Goal: Task Accomplishment & Management: Complete application form

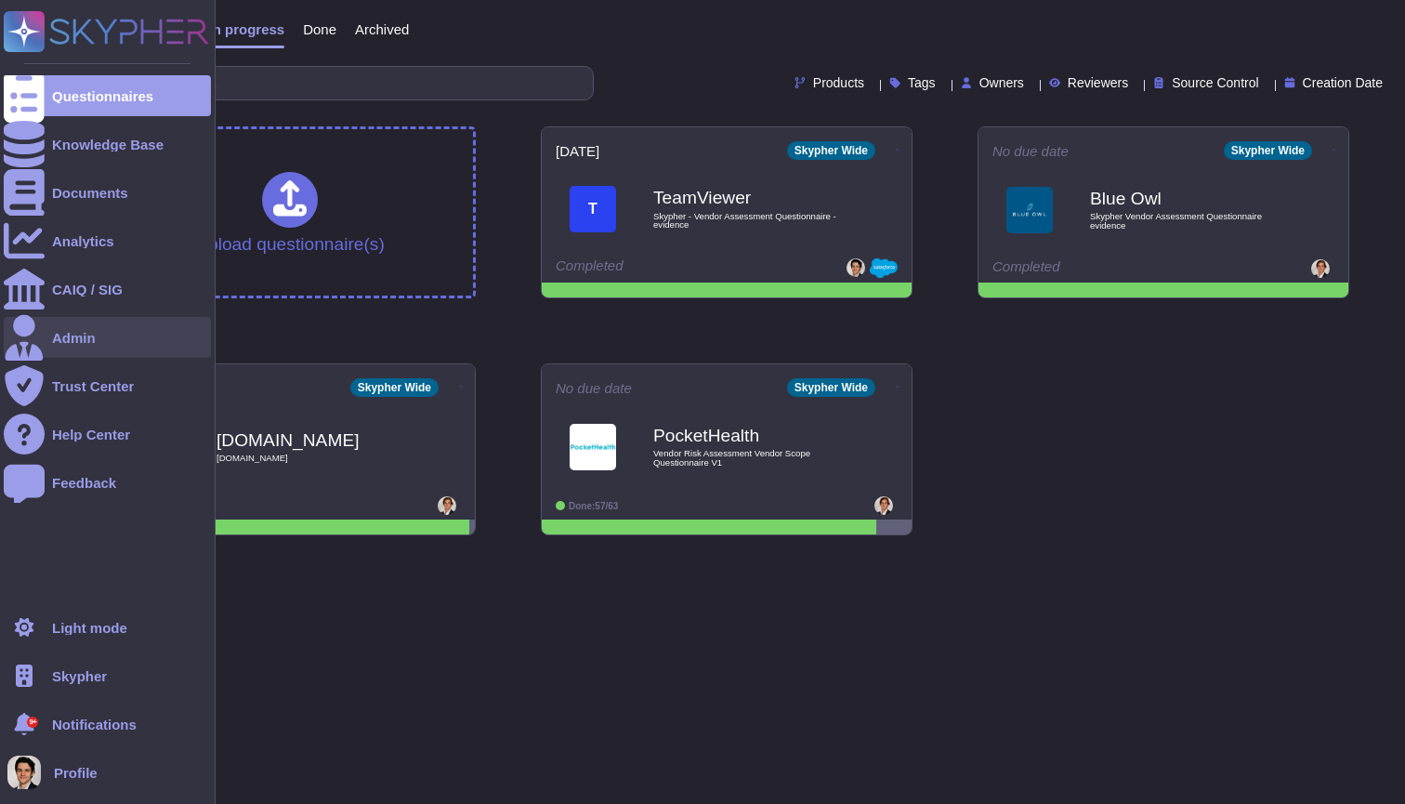
click at [107, 322] on div "Admin" at bounding box center [107, 337] width 207 height 41
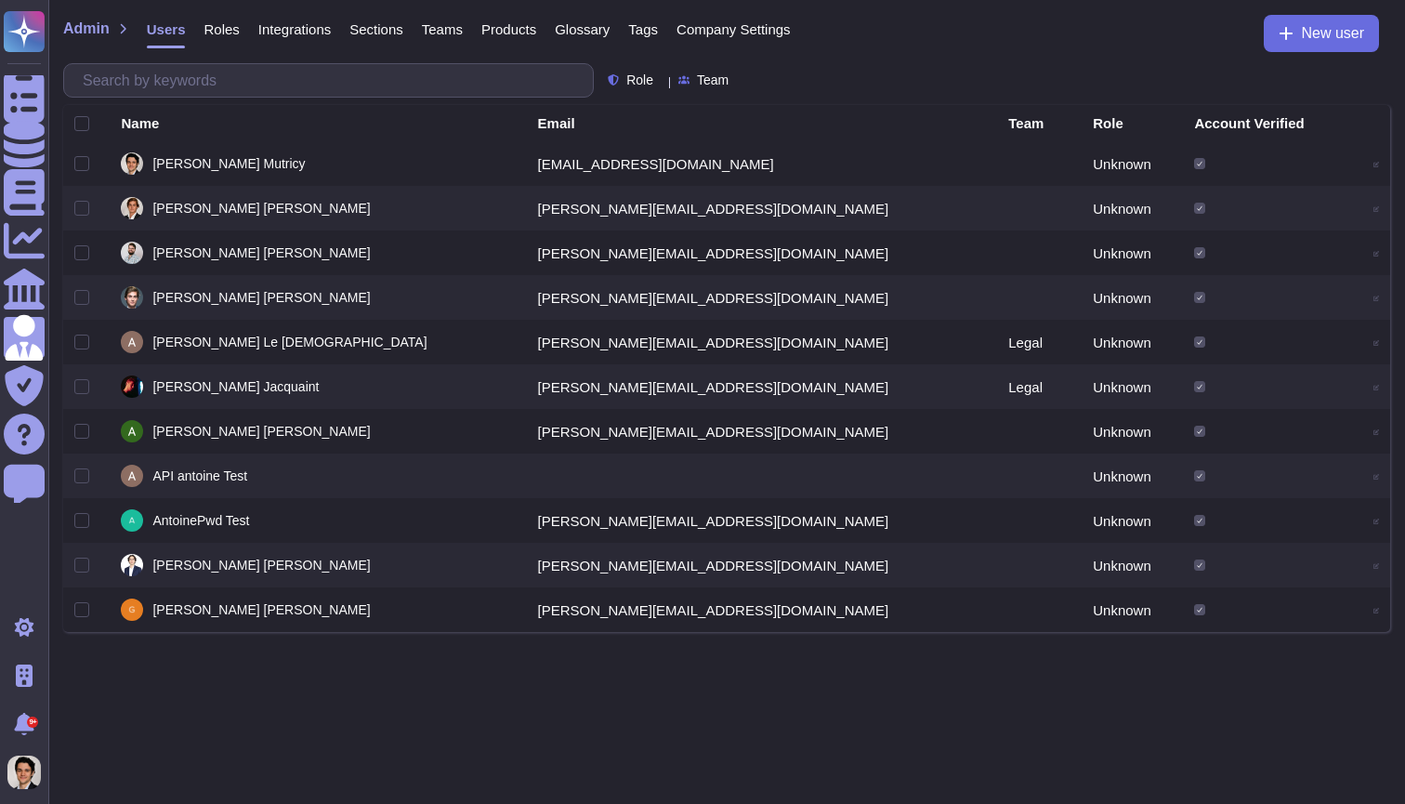
click at [768, 29] on span "Company Settings" at bounding box center [733, 29] width 114 height 14
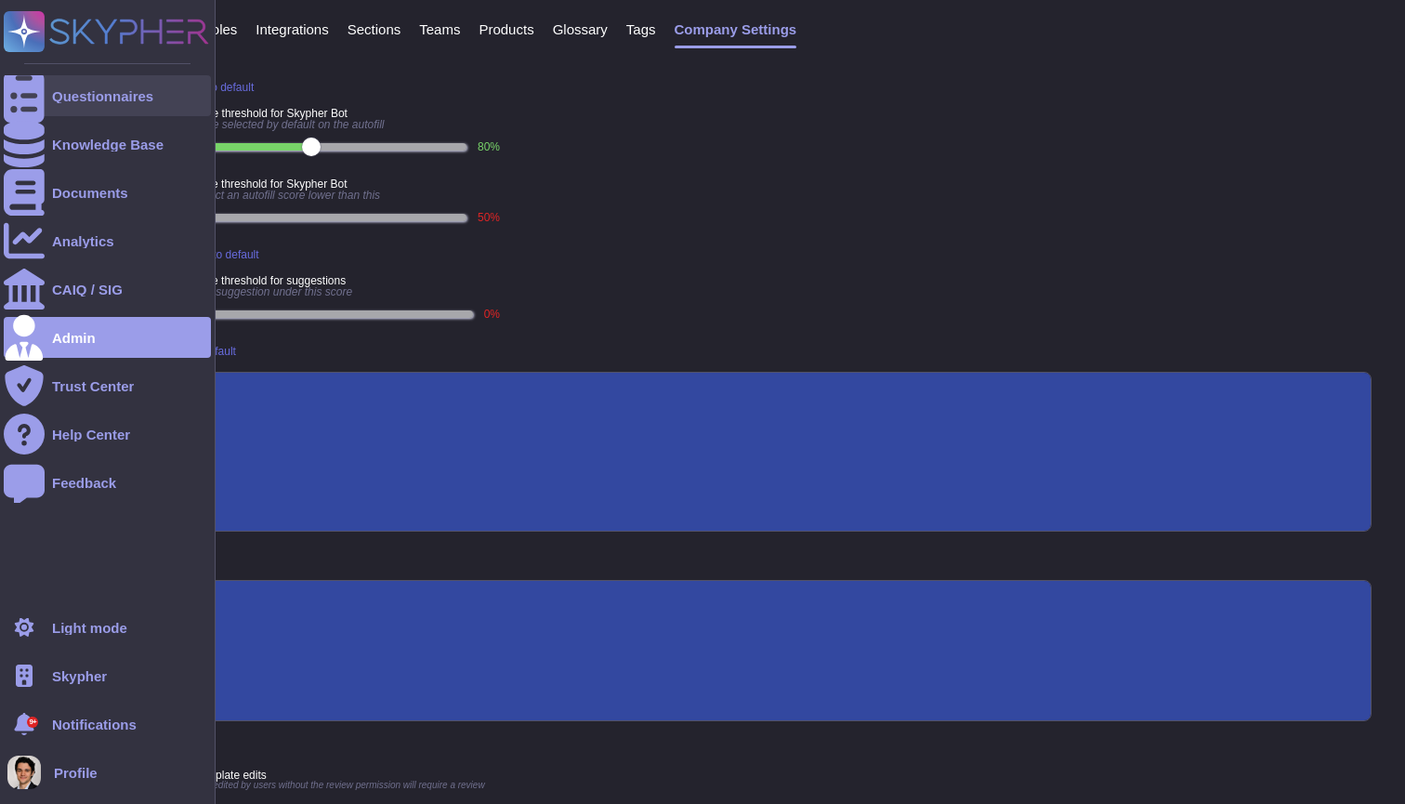
click at [16, 77] on div at bounding box center [24, 95] width 41 height 41
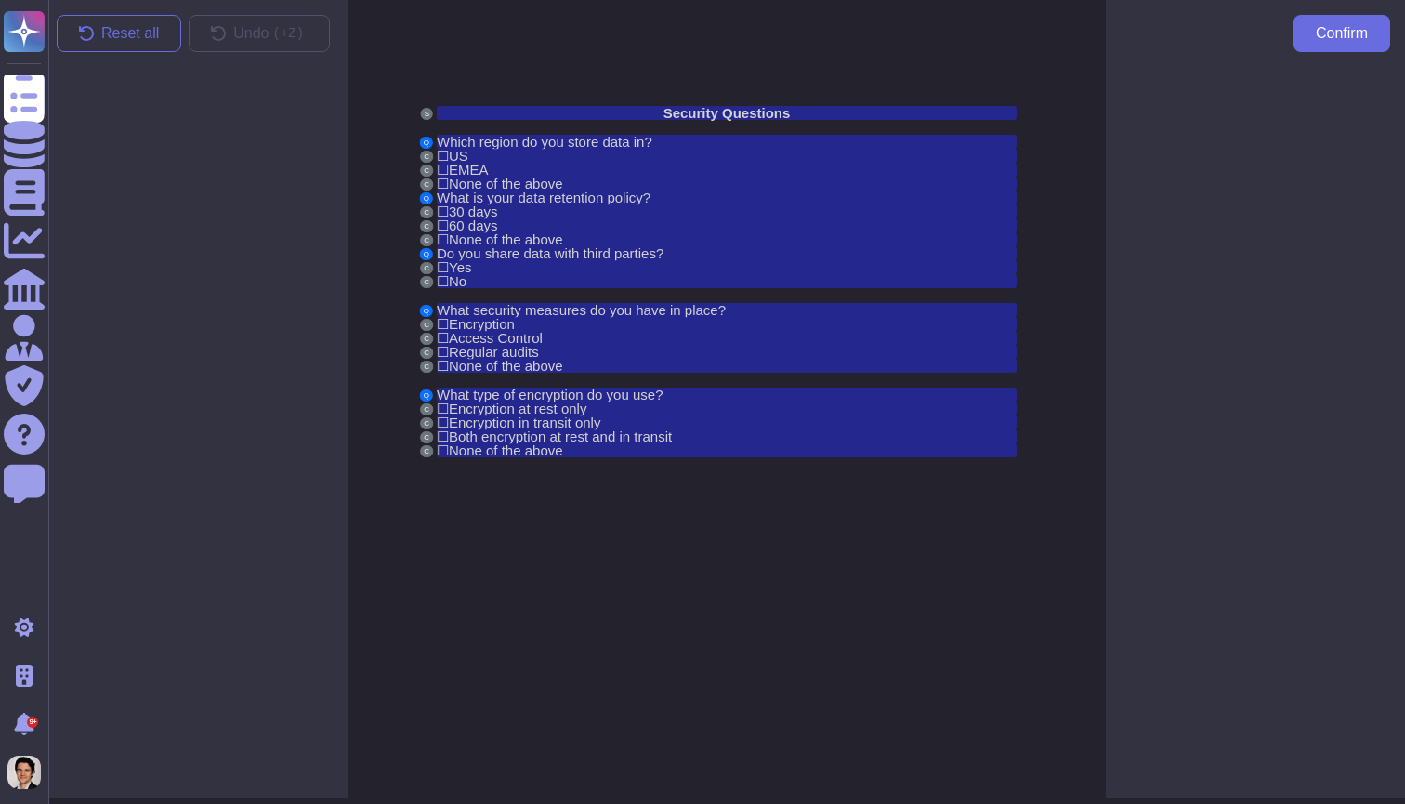
click at [1229, 170] on div at bounding box center [1255, 435] width 299 height 737
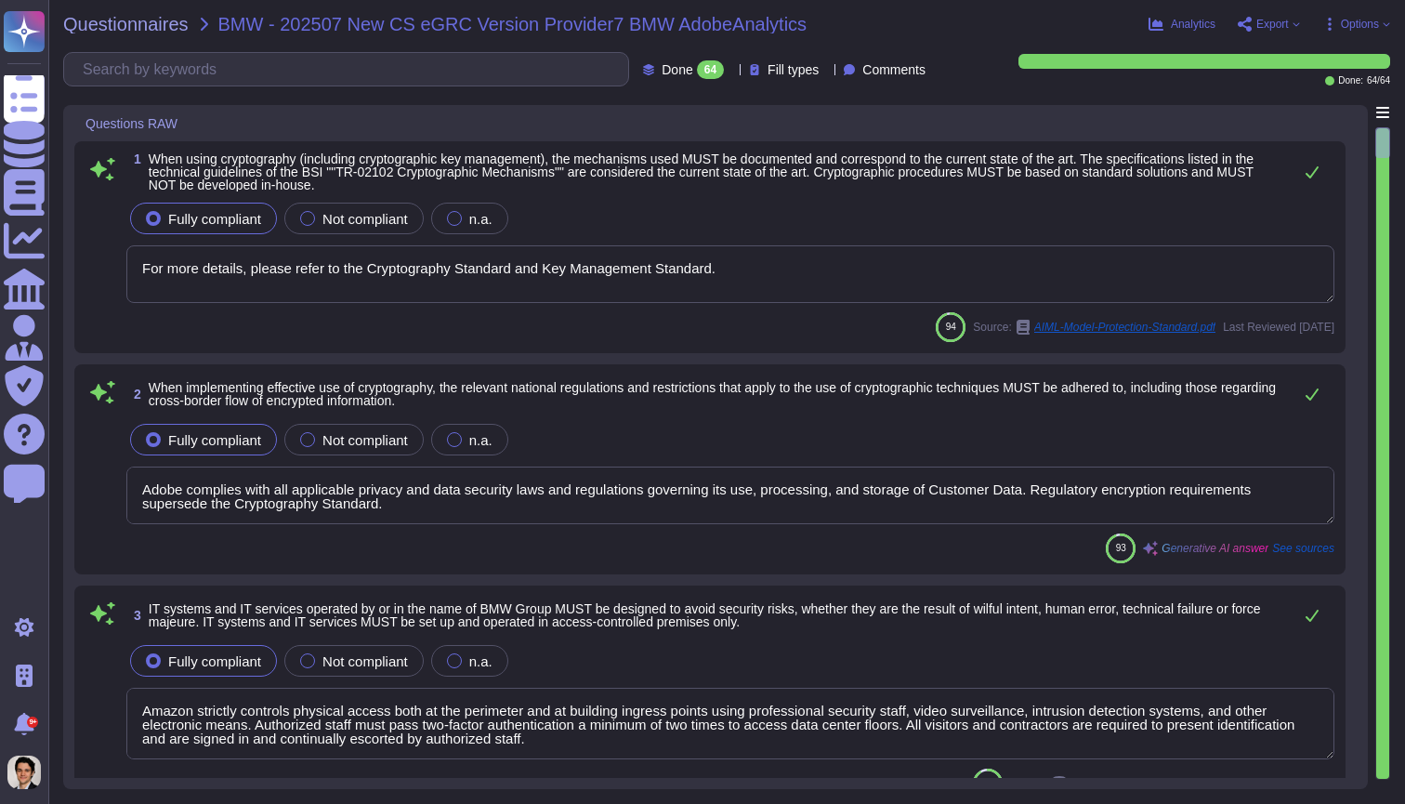
type textarea "For more details, please refer to the Cryptography Standard and Key Management …"
type textarea "Adobe complies with all applicable privacy and data security laws and regulatio…"
type textarea "Amazon strictly controls physical access both at the perimeter and at building …"
type textarea "Adobe management performs an annual risk assessment. Results from risk assessme…"
type textarea "Adobe has a formal patch management process implemented, which is governed by t…"
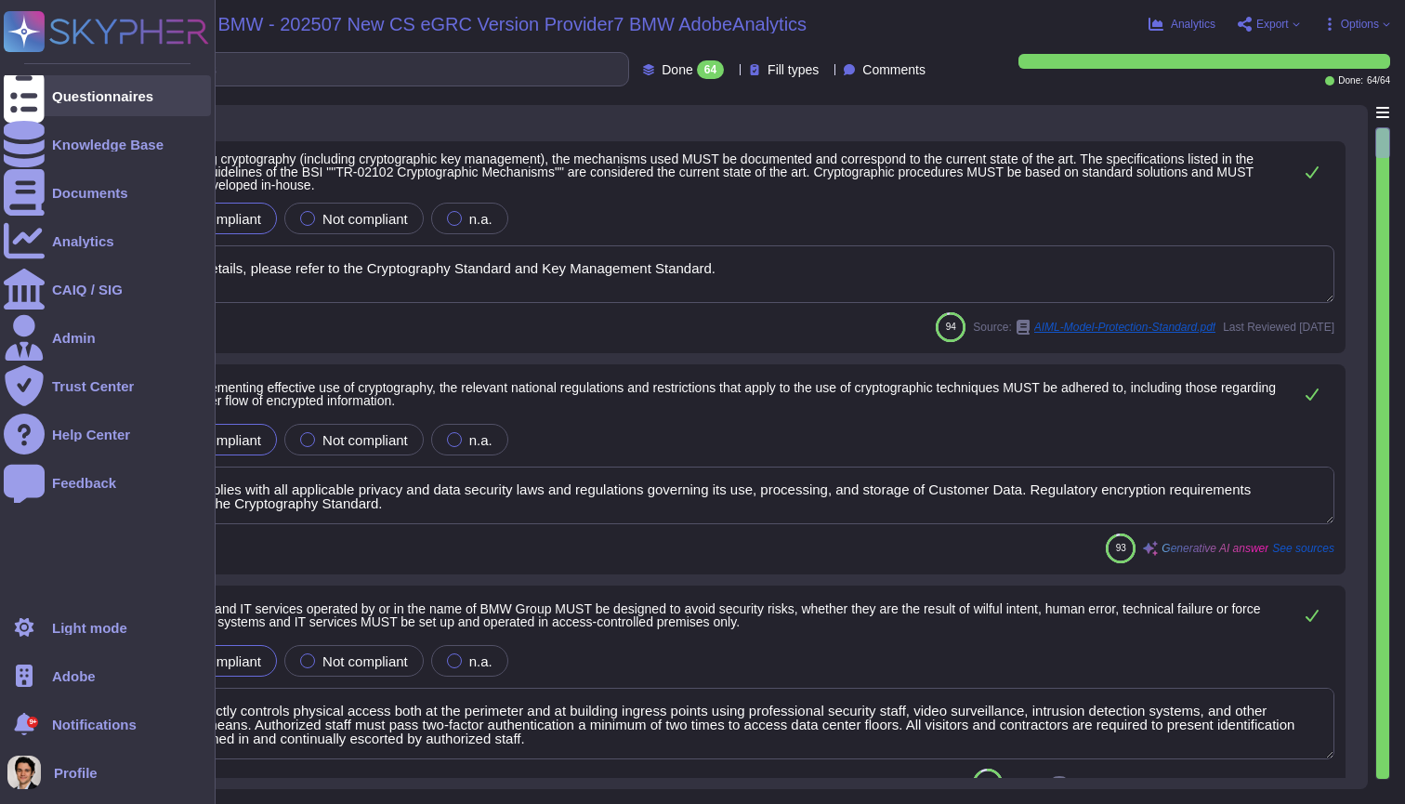
click at [94, 96] on div "Questionnaires" at bounding box center [102, 96] width 101 height 14
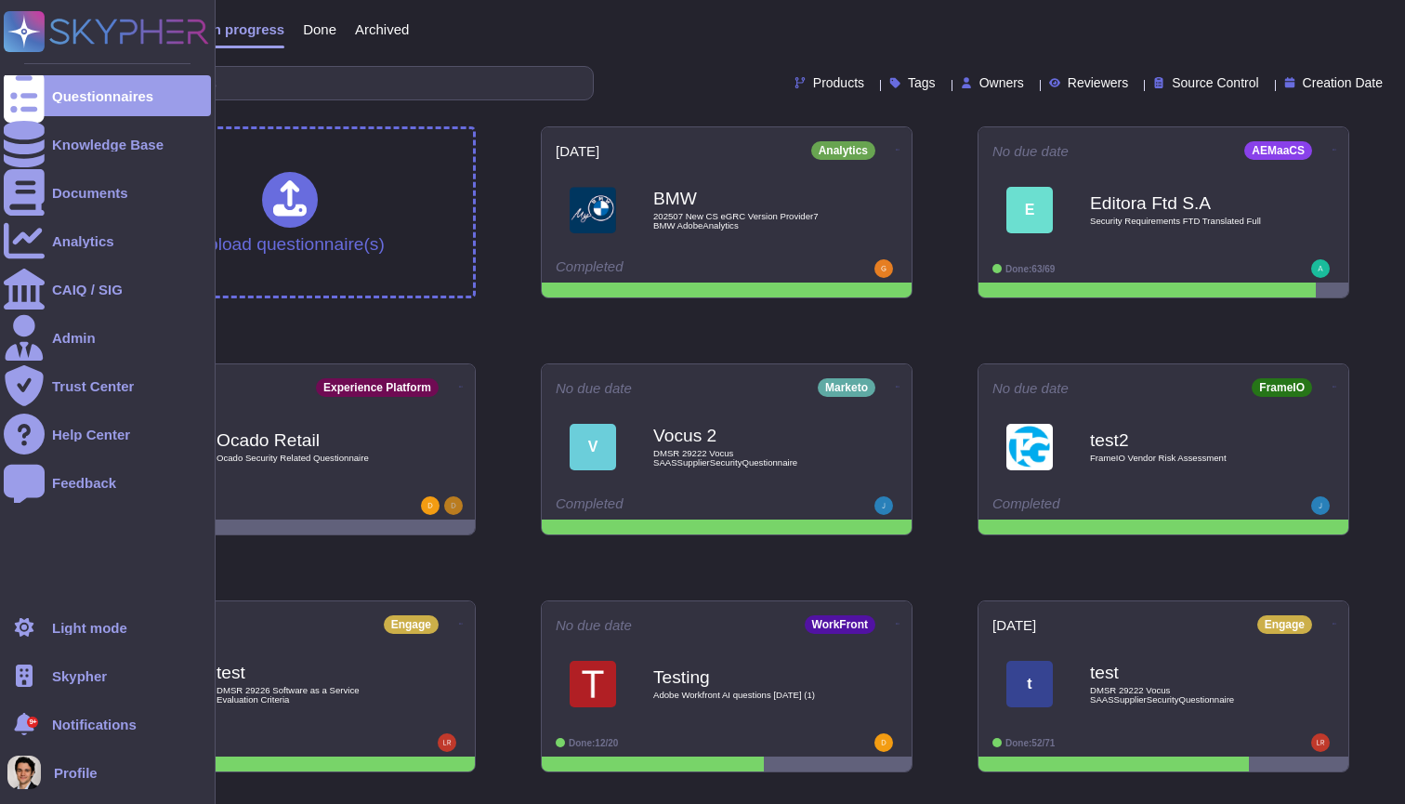
click at [119, 665] on div "Skypher" at bounding box center [107, 675] width 207 height 41
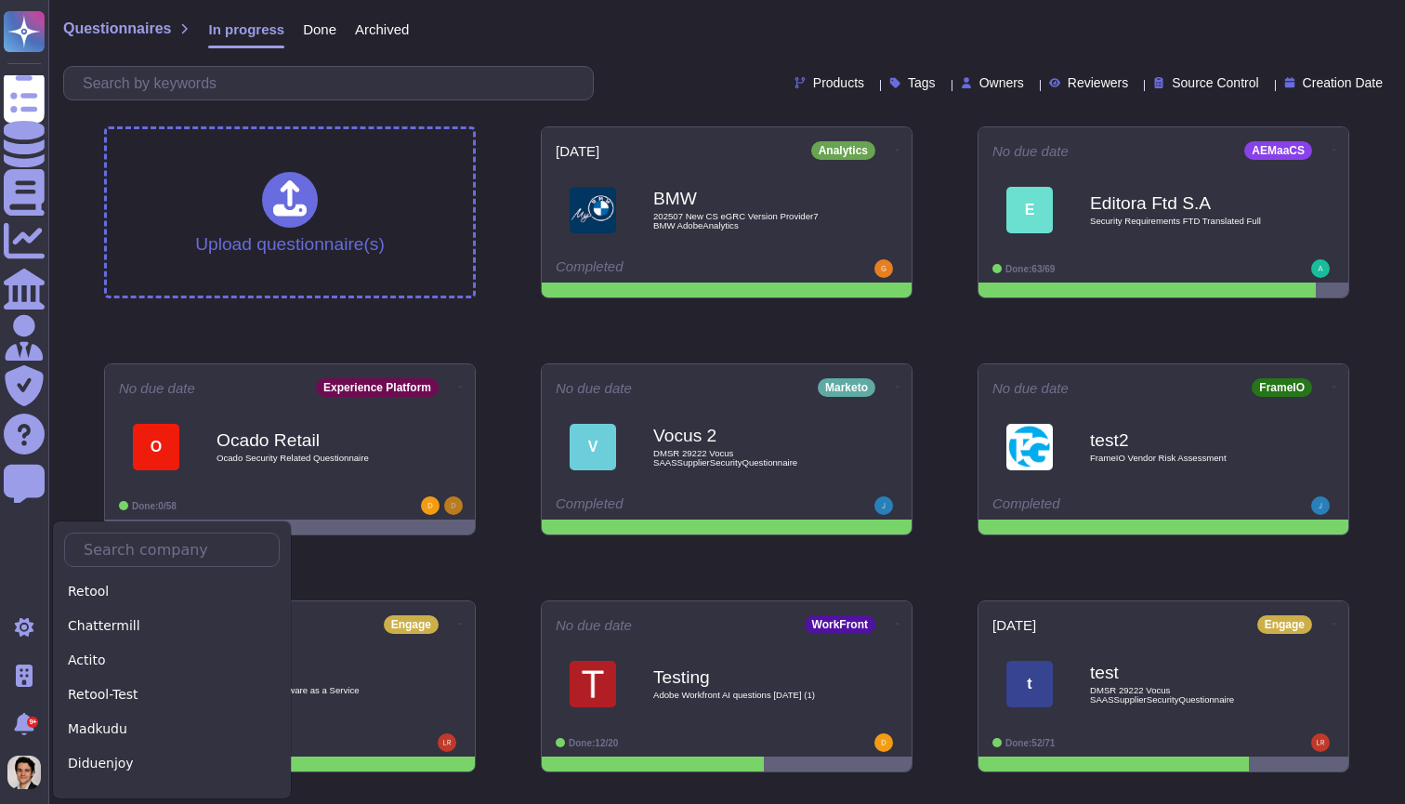
click at [123, 566] on div at bounding box center [172, 549] width 216 height 34
click at [125, 558] on input "text" at bounding box center [176, 549] width 204 height 33
type input "S"
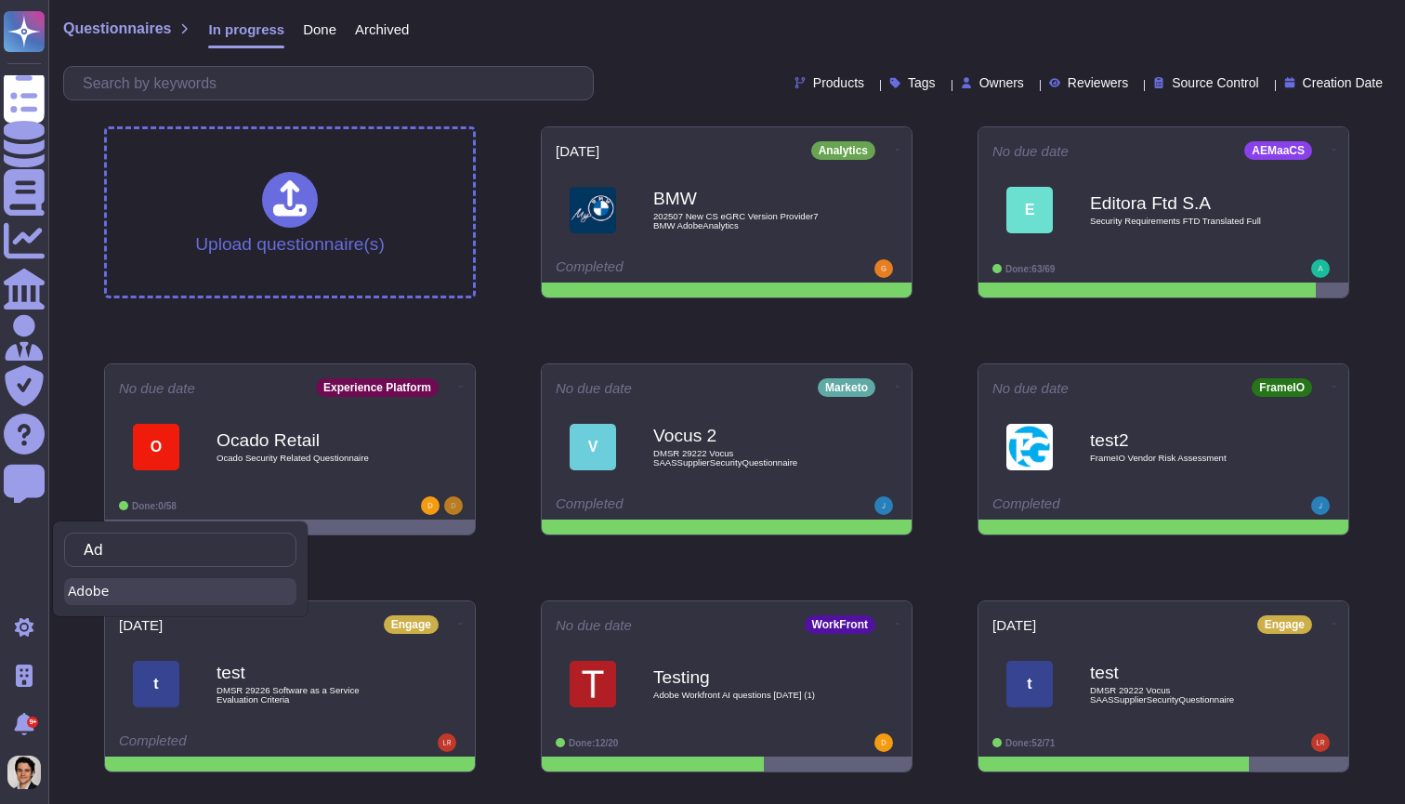
click at [85, 585] on div "Adobe" at bounding box center [180, 591] width 232 height 27
type input "Ad"
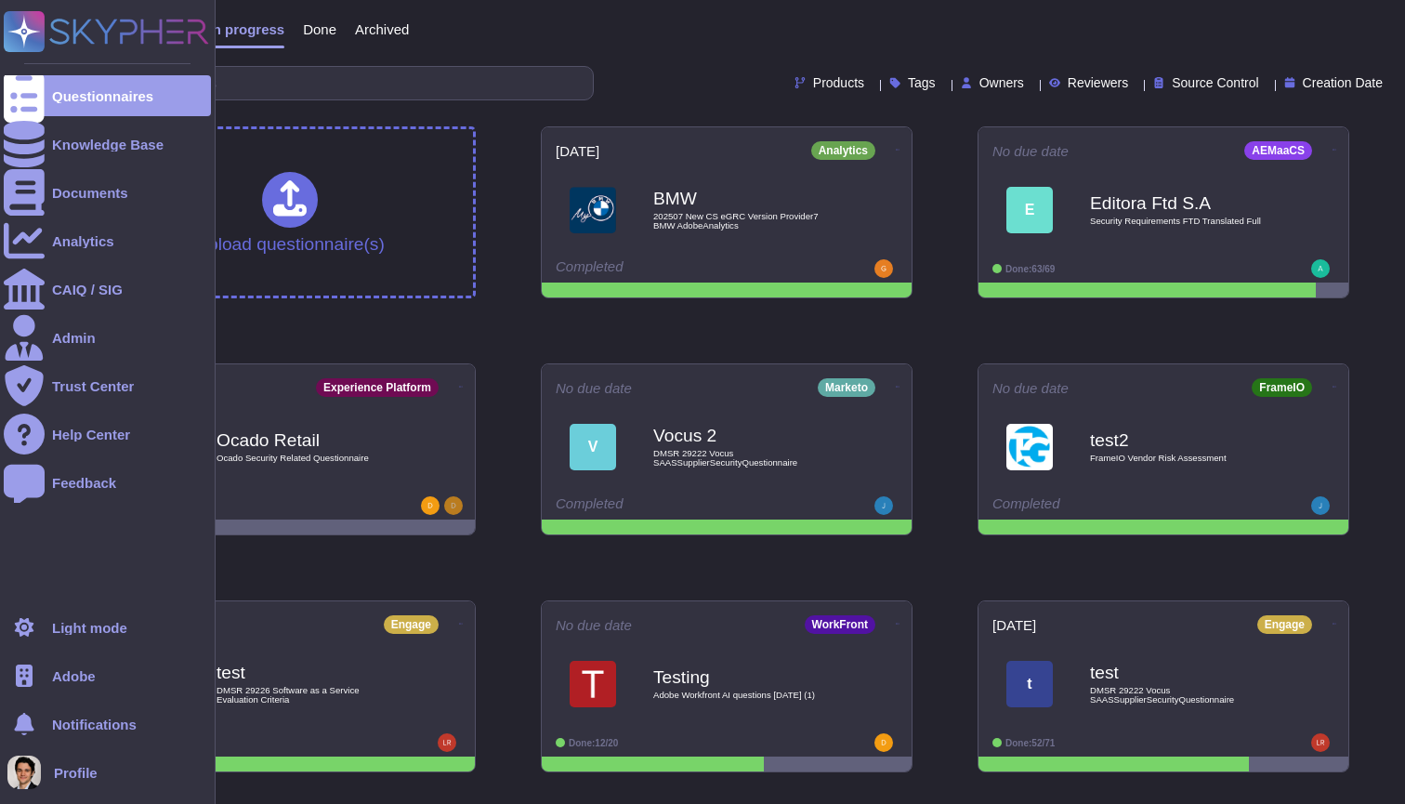
click at [84, 677] on span "Adobe" at bounding box center [74, 676] width 44 height 14
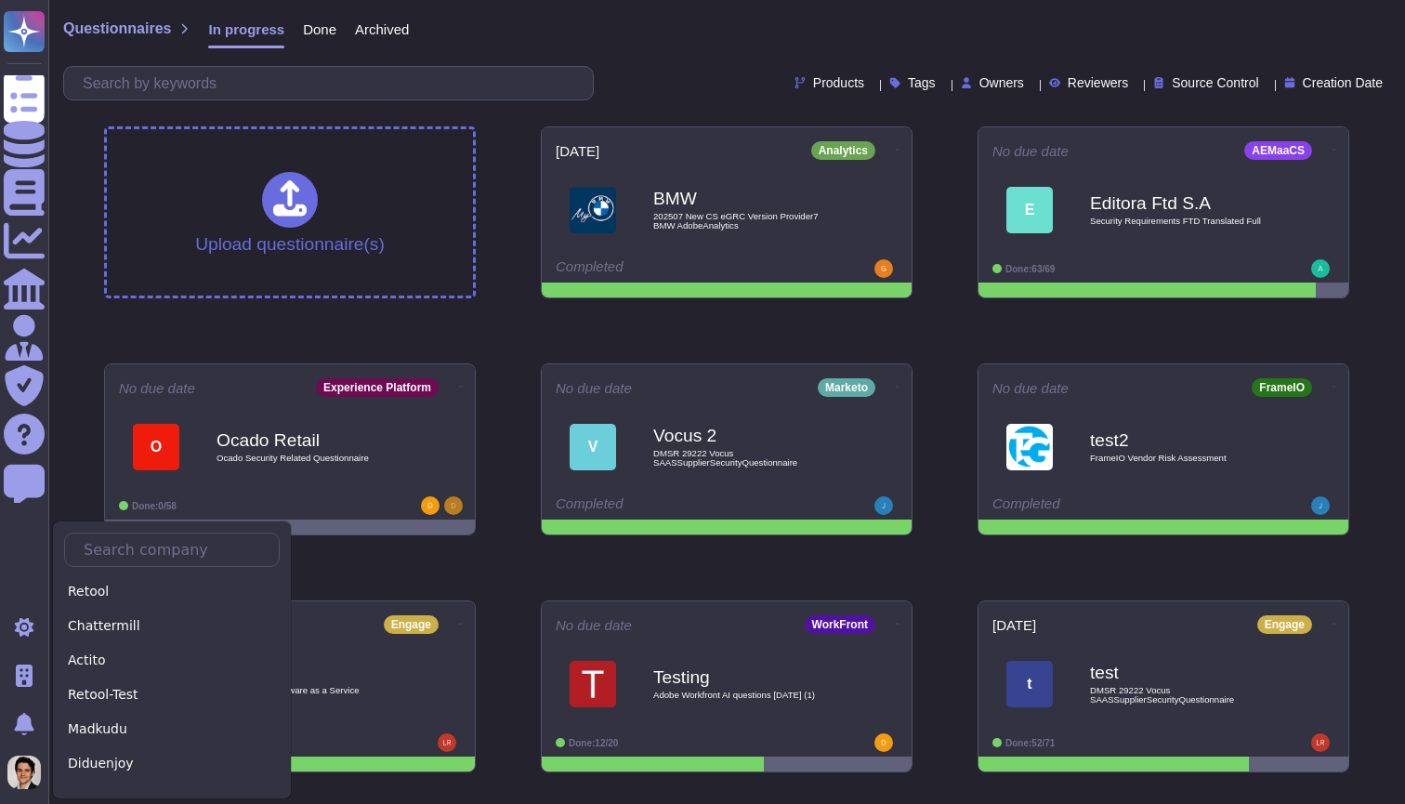
click at [335, 336] on div "Upload questionnaire(s) [DATE] Analytics BMW 202507 New CS eGRC Version Provide…" at bounding box center [726, 568] width 1275 height 912
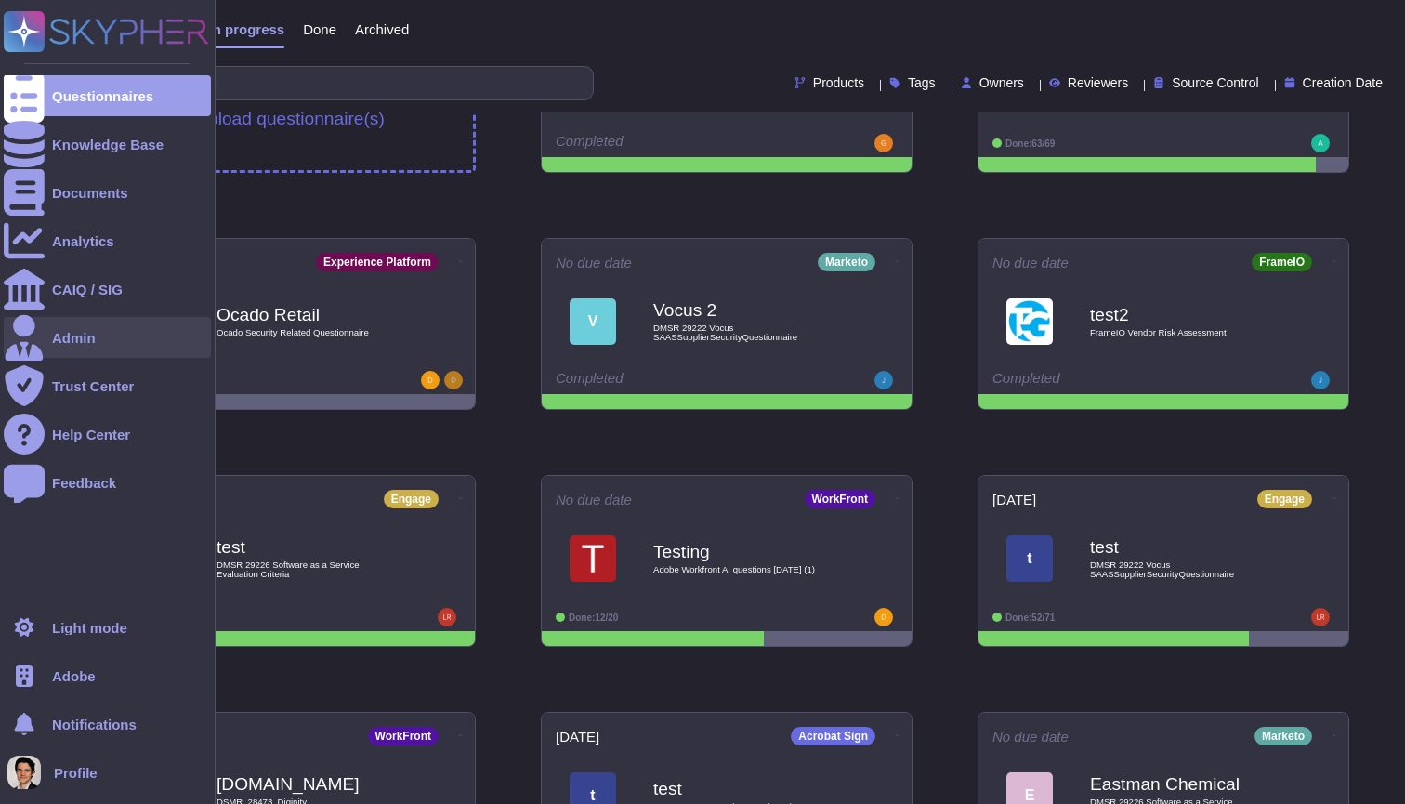
scroll to position [129, 0]
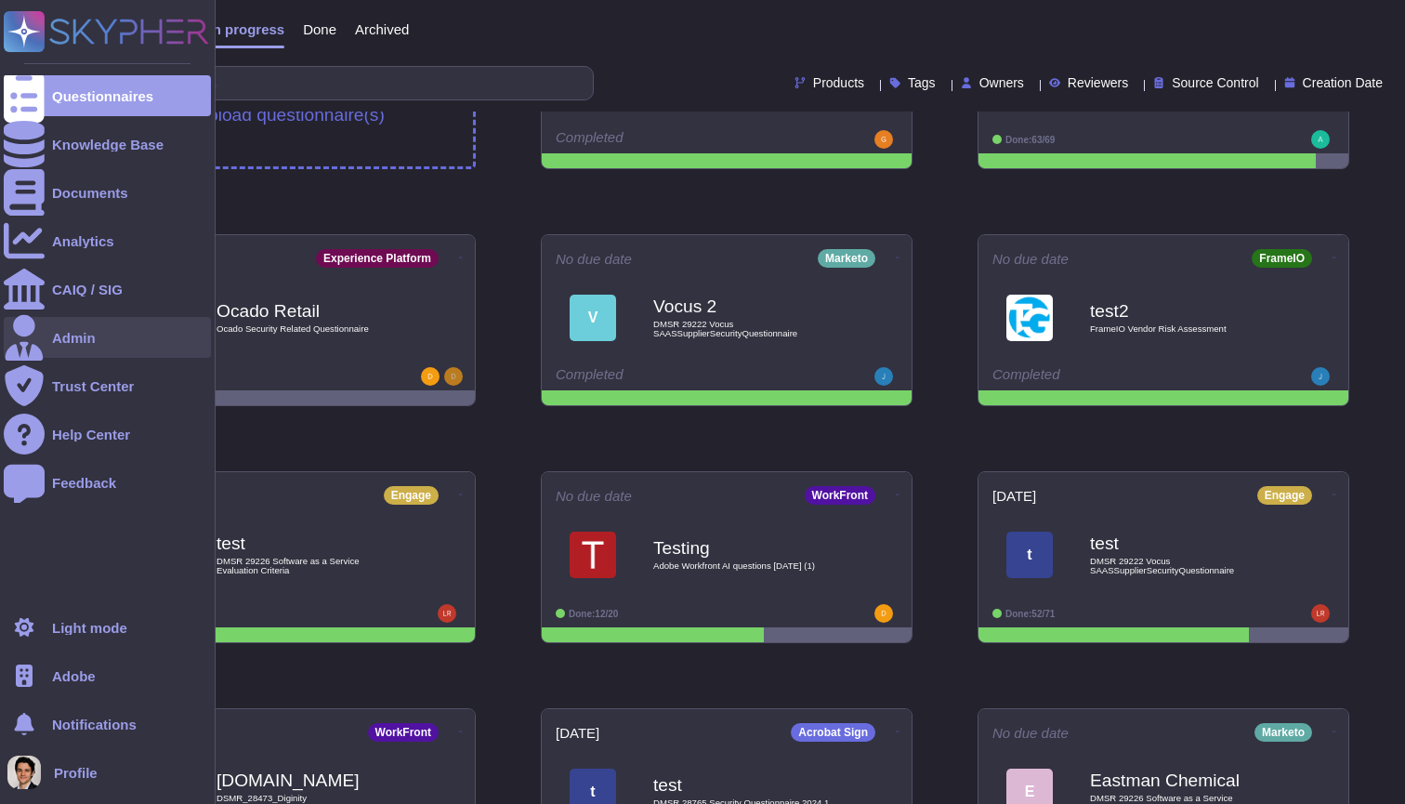
click at [121, 348] on div "Admin" at bounding box center [107, 337] width 207 height 41
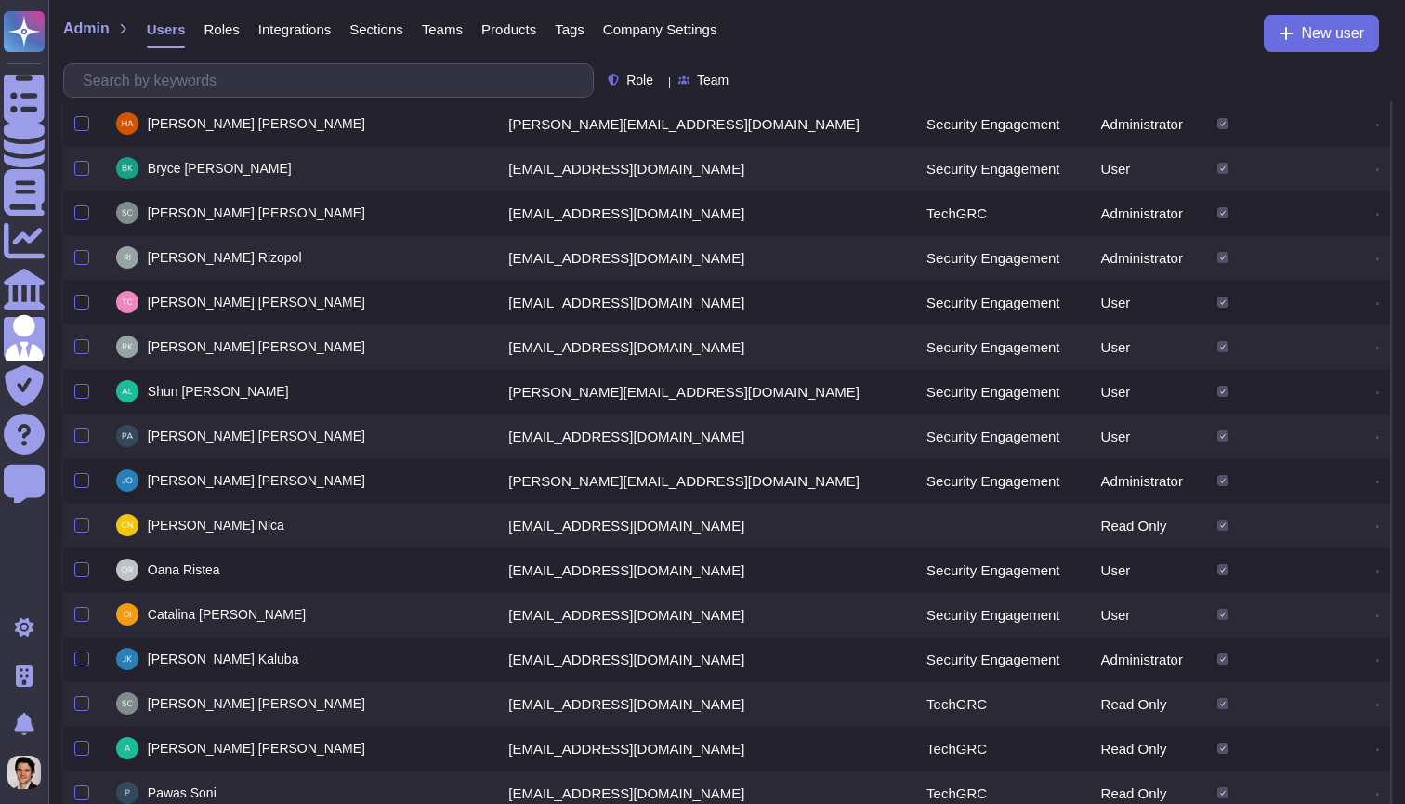
click at [708, 33] on span "Company Settings" at bounding box center [660, 29] width 114 height 14
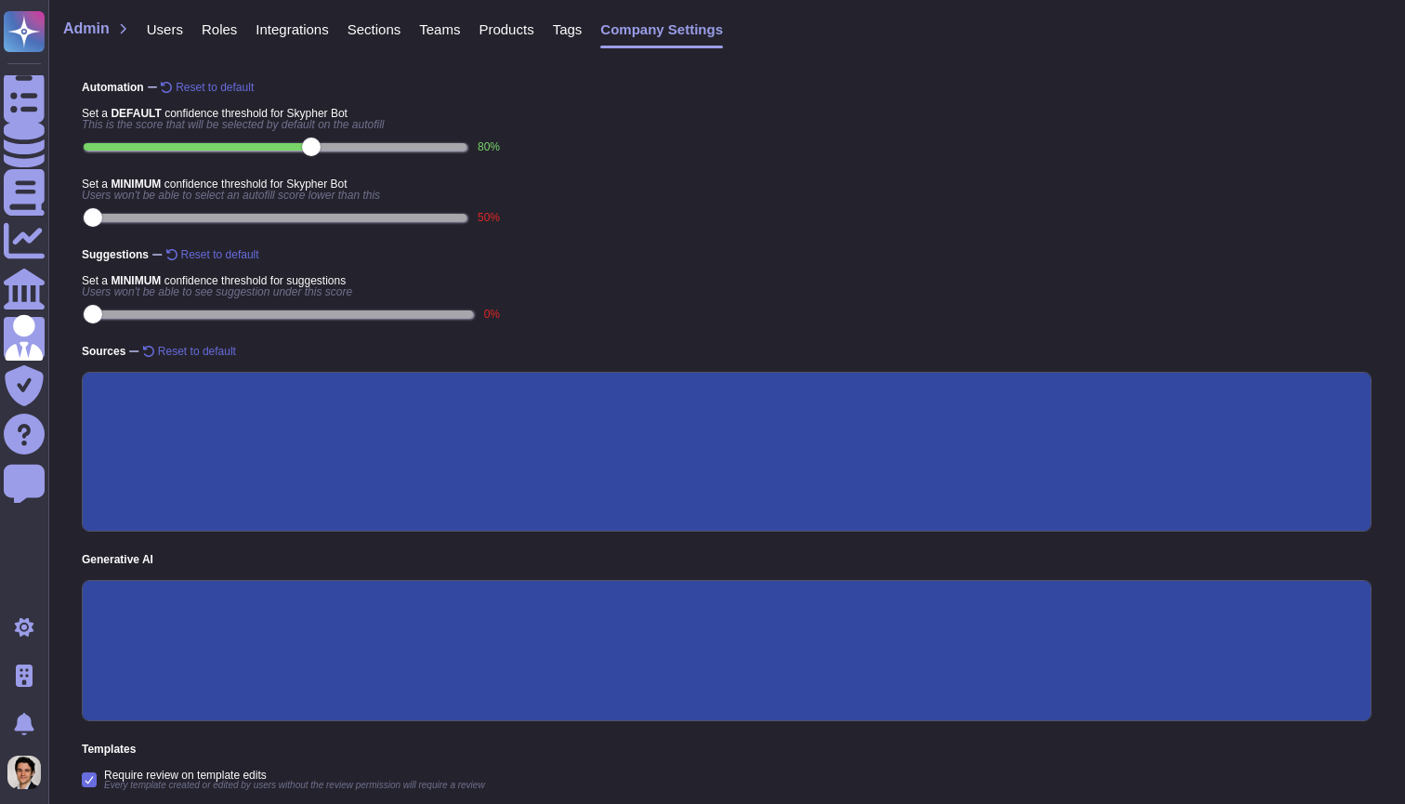
click at [227, 35] on span "Roles" at bounding box center [219, 29] width 35 height 14
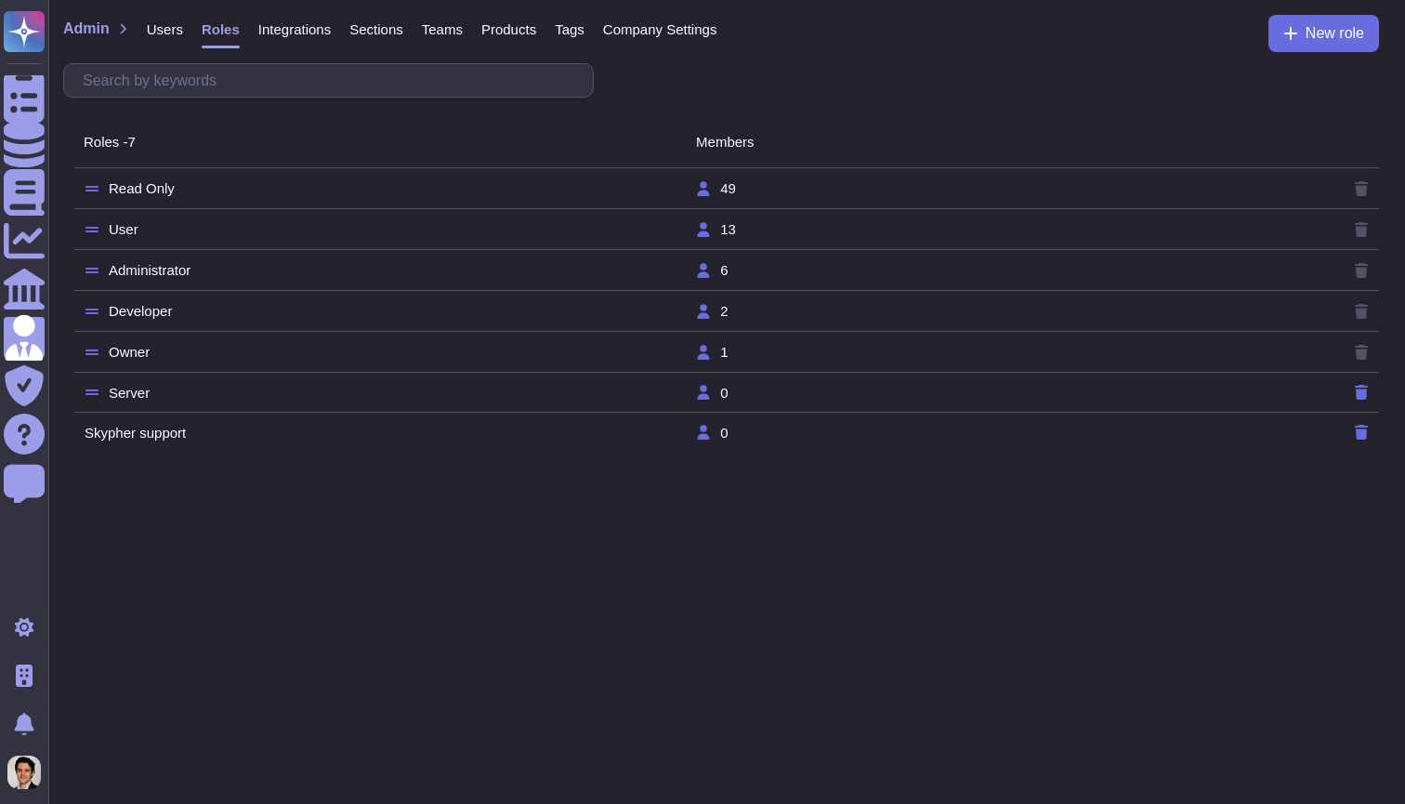
click at [379, 188] on td "Read Only" at bounding box center [389, 188] width 611 height 17
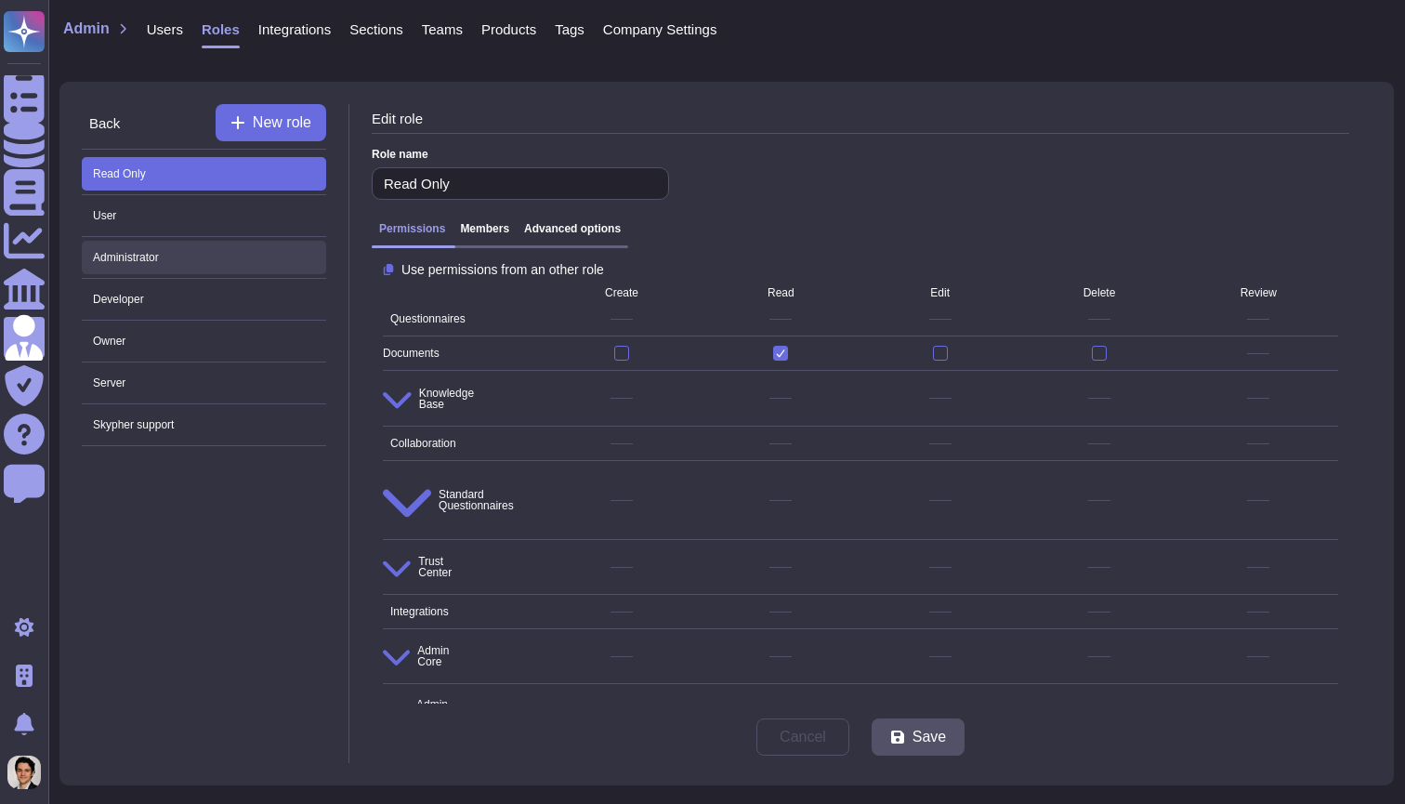
click at [240, 256] on span "Administrator" at bounding box center [204, 257] width 244 height 33
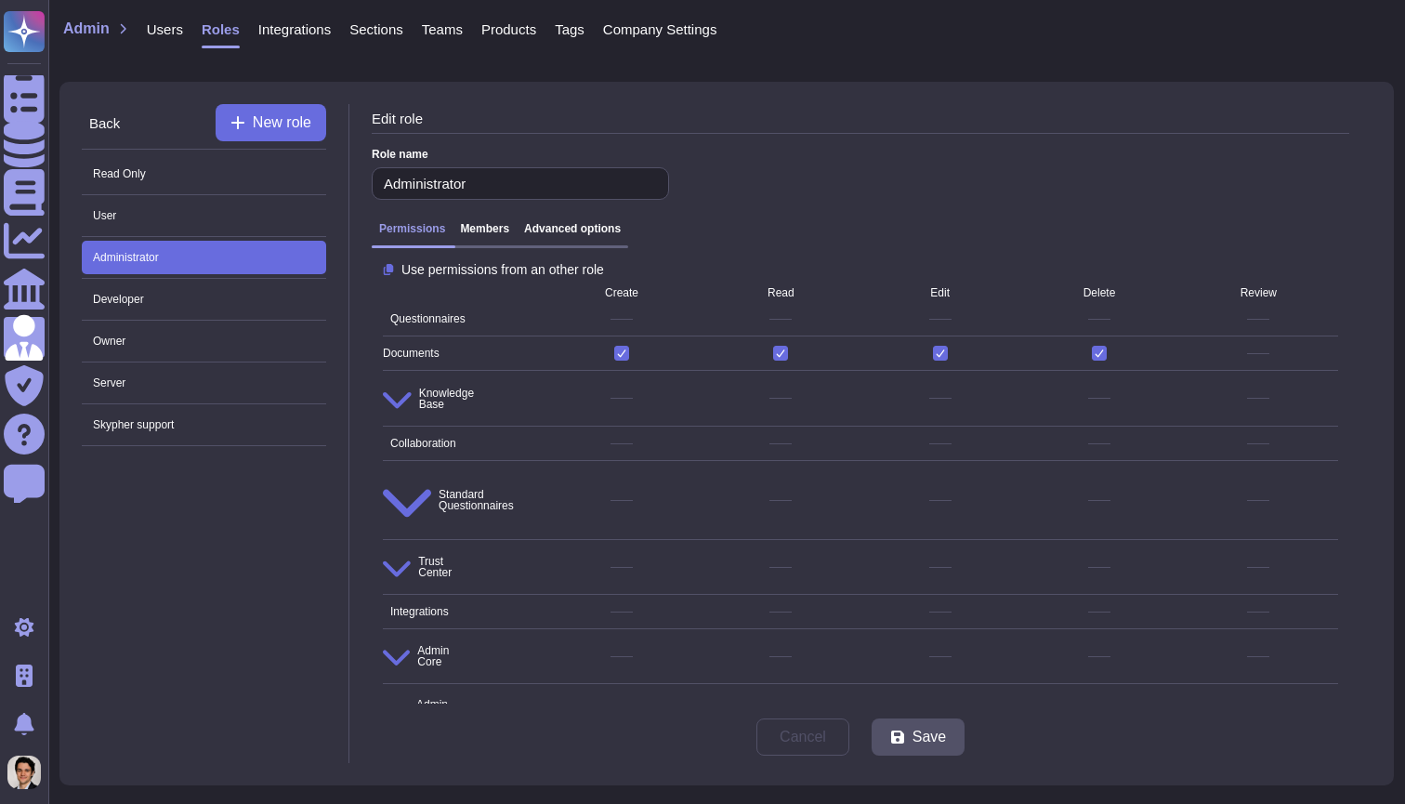
click at [260, 317] on div "Developer" at bounding box center [204, 300] width 244 height 42
click at [263, 307] on span "Developer" at bounding box center [204, 298] width 244 height 33
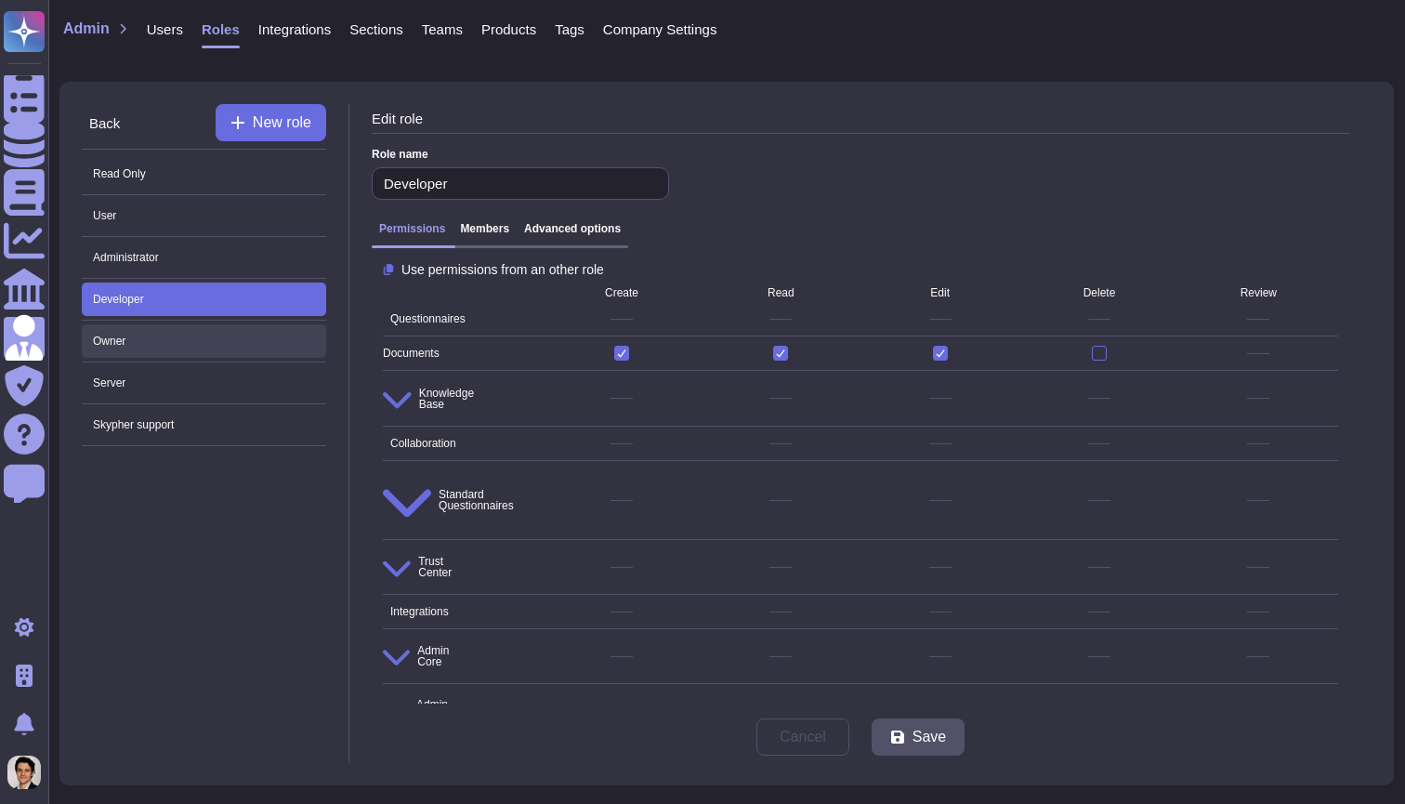
click at [217, 344] on span "Owner" at bounding box center [204, 340] width 244 height 33
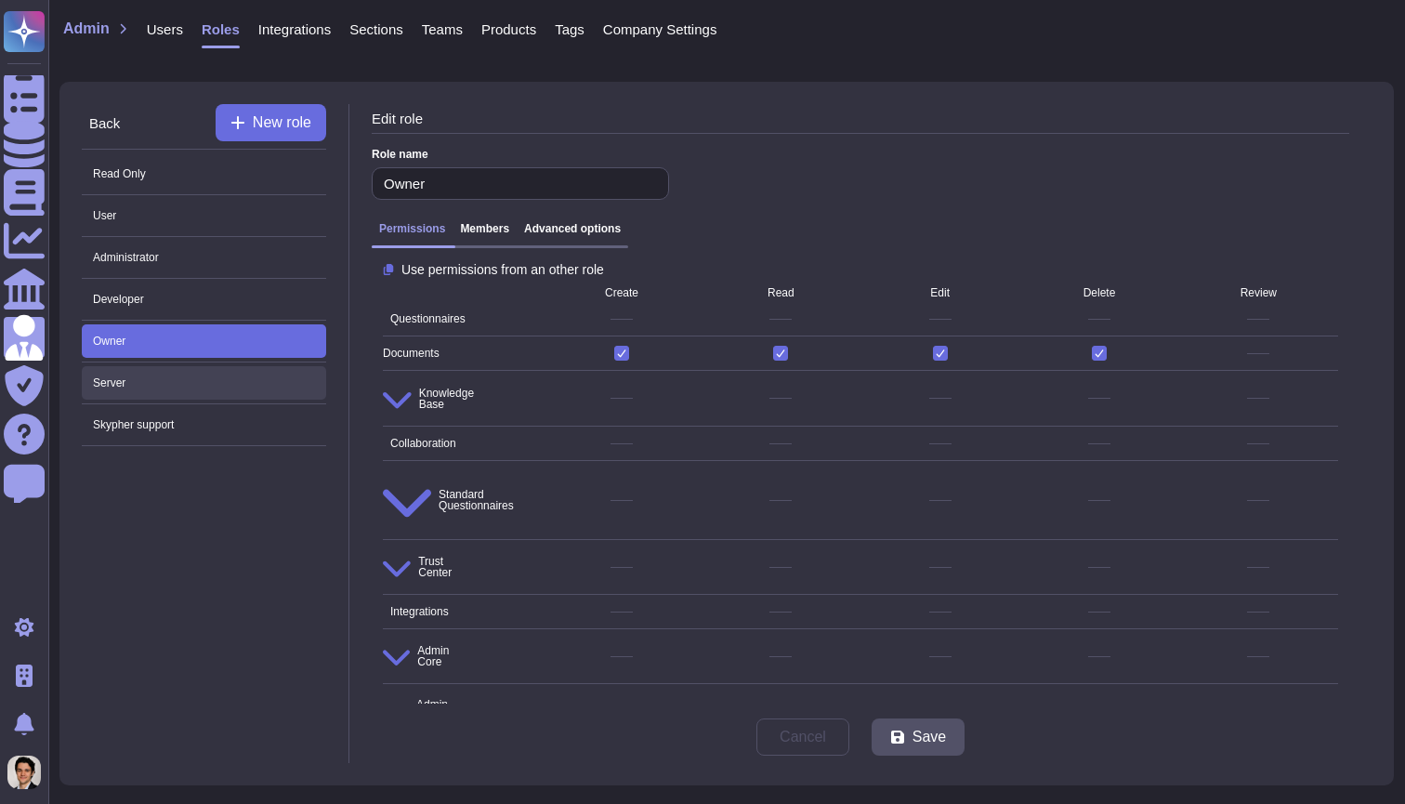
click at [223, 392] on span "Server" at bounding box center [204, 382] width 244 height 33
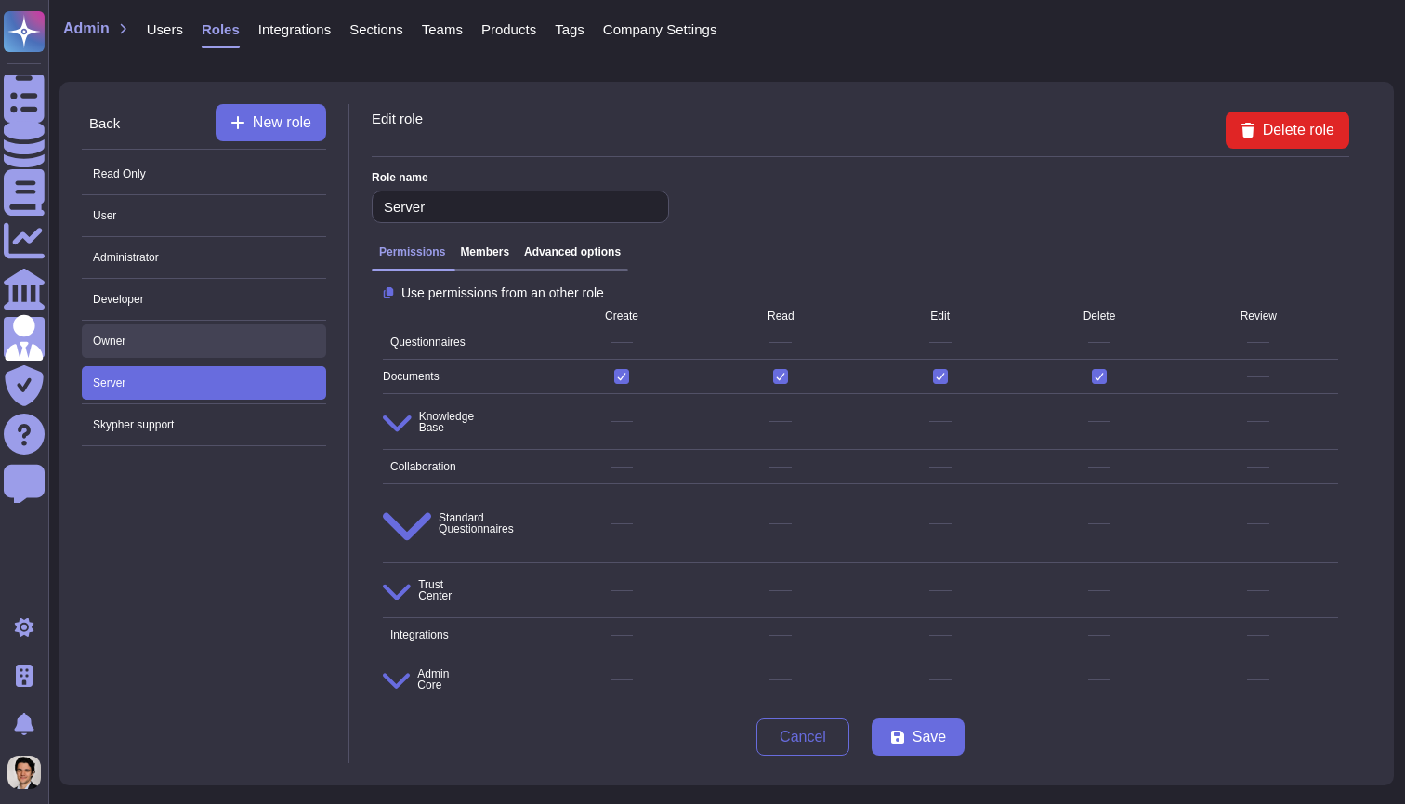
click at [247, 348] on span "Owner" at bounding box center [204, 340] width 244 height 33
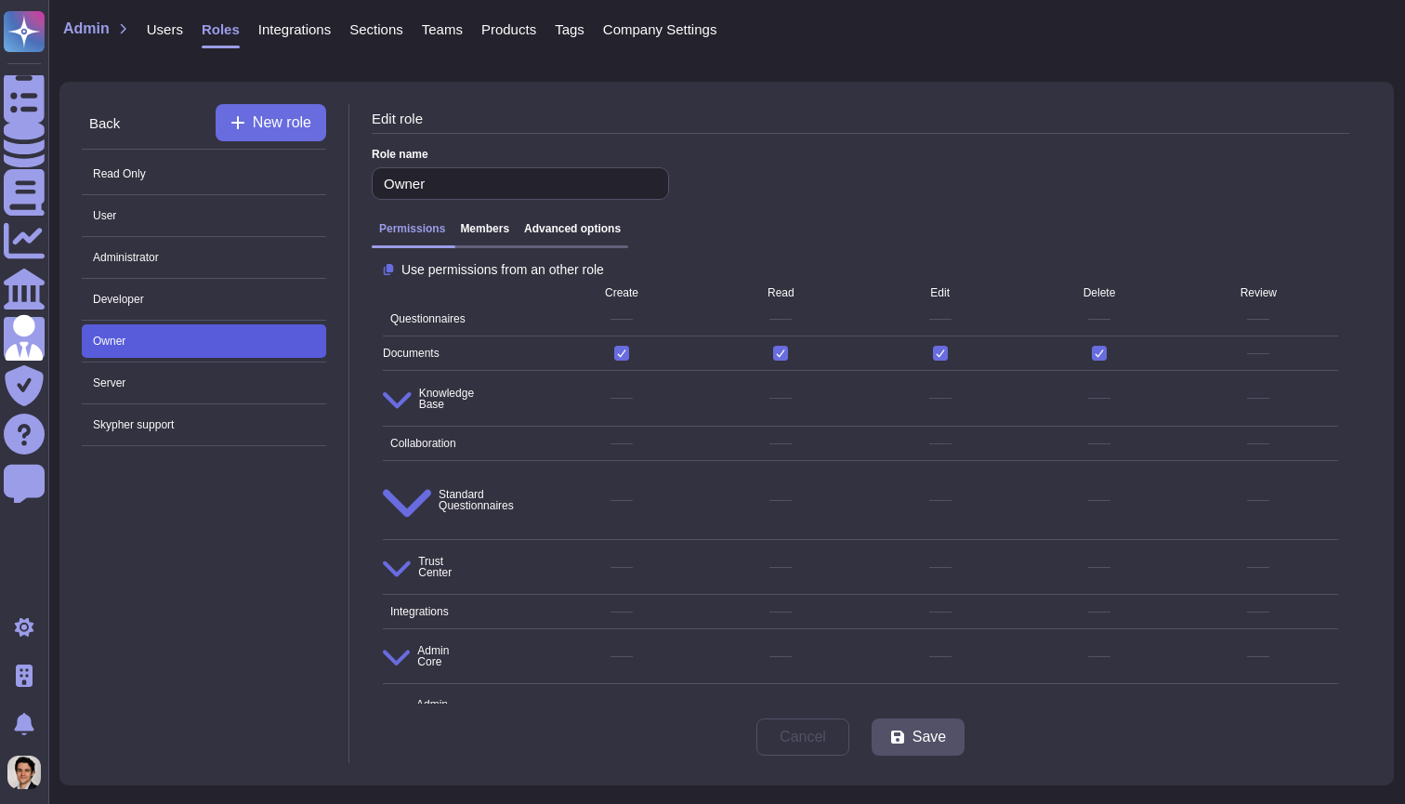
click at [247, 348] on span "Owner" at bounding box center [204, 340] width 244 height 33
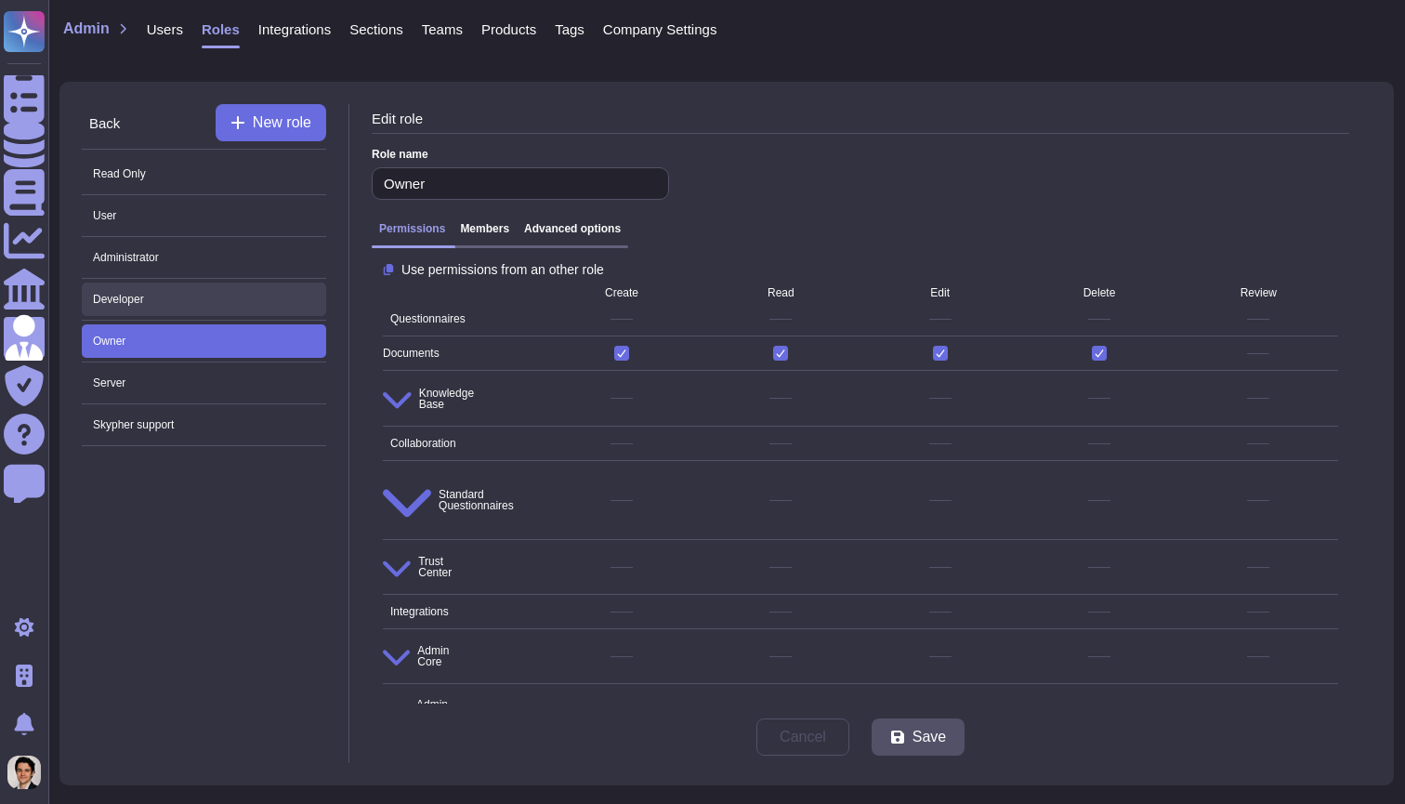
click at [255, 305] on span "Developer" at bounding box center [204, 298] width 244 height 33
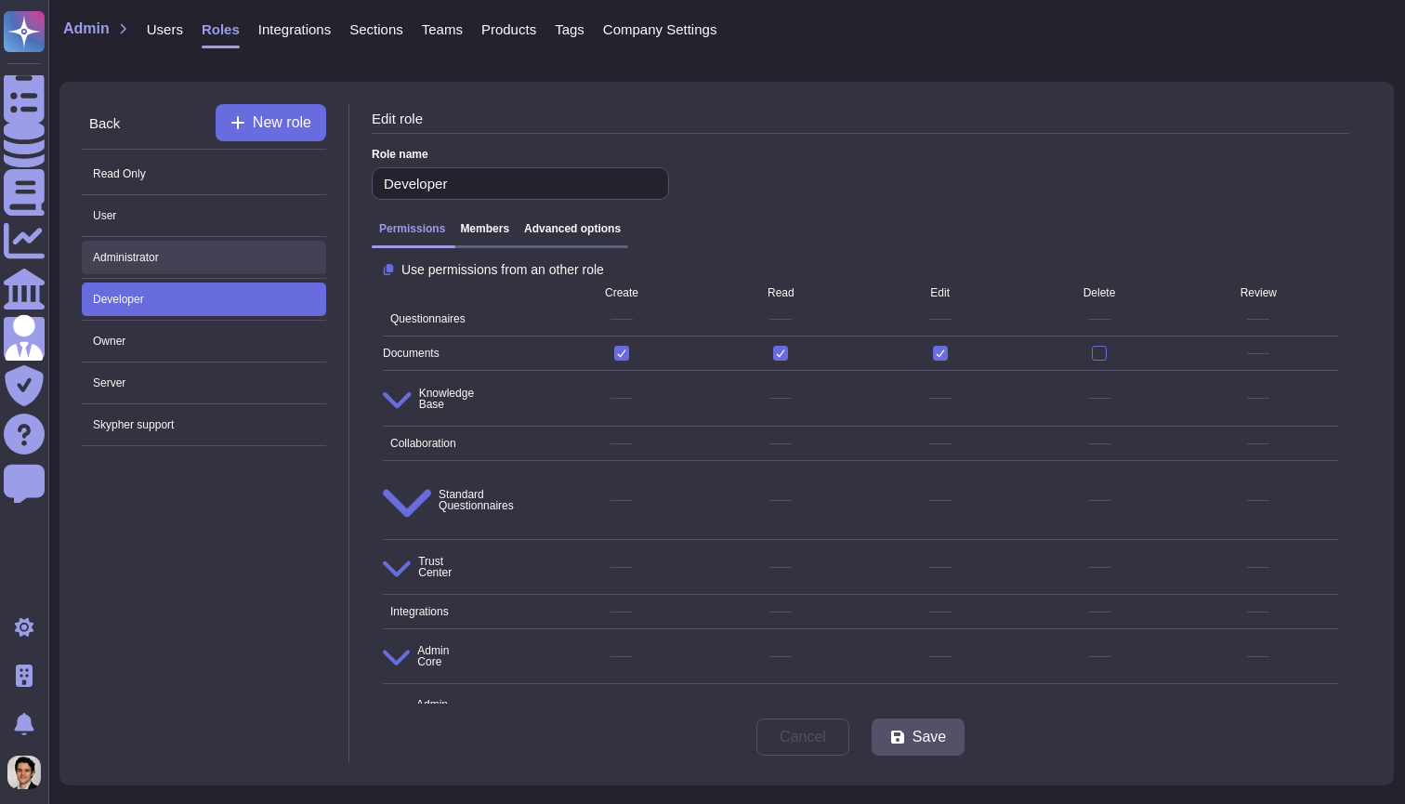
click at [267, 259] on span "Administrator" at bounding box center [204, 257] width 244 height 33
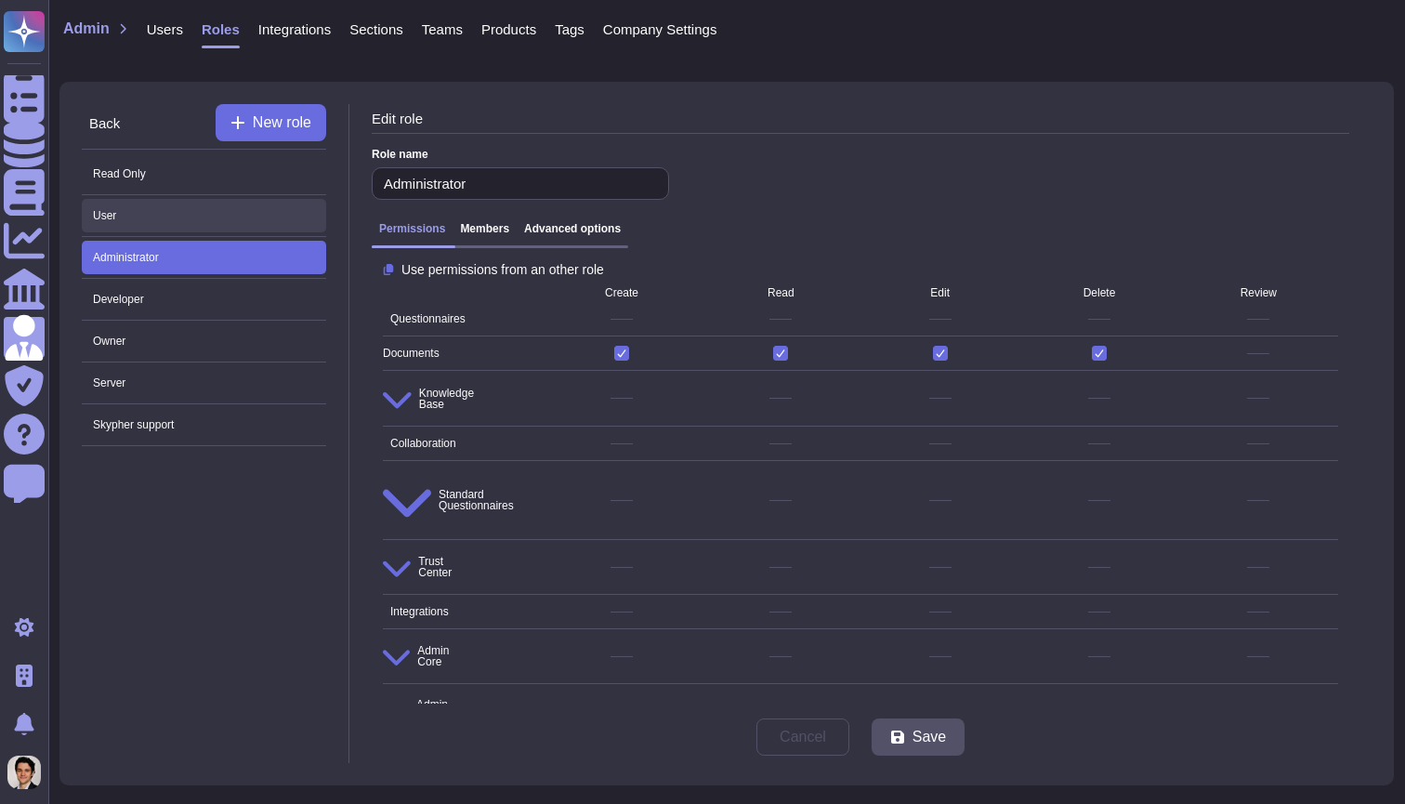
click at [279, 223] on span "User" at bounding box center [204, 215] width 244 height 33
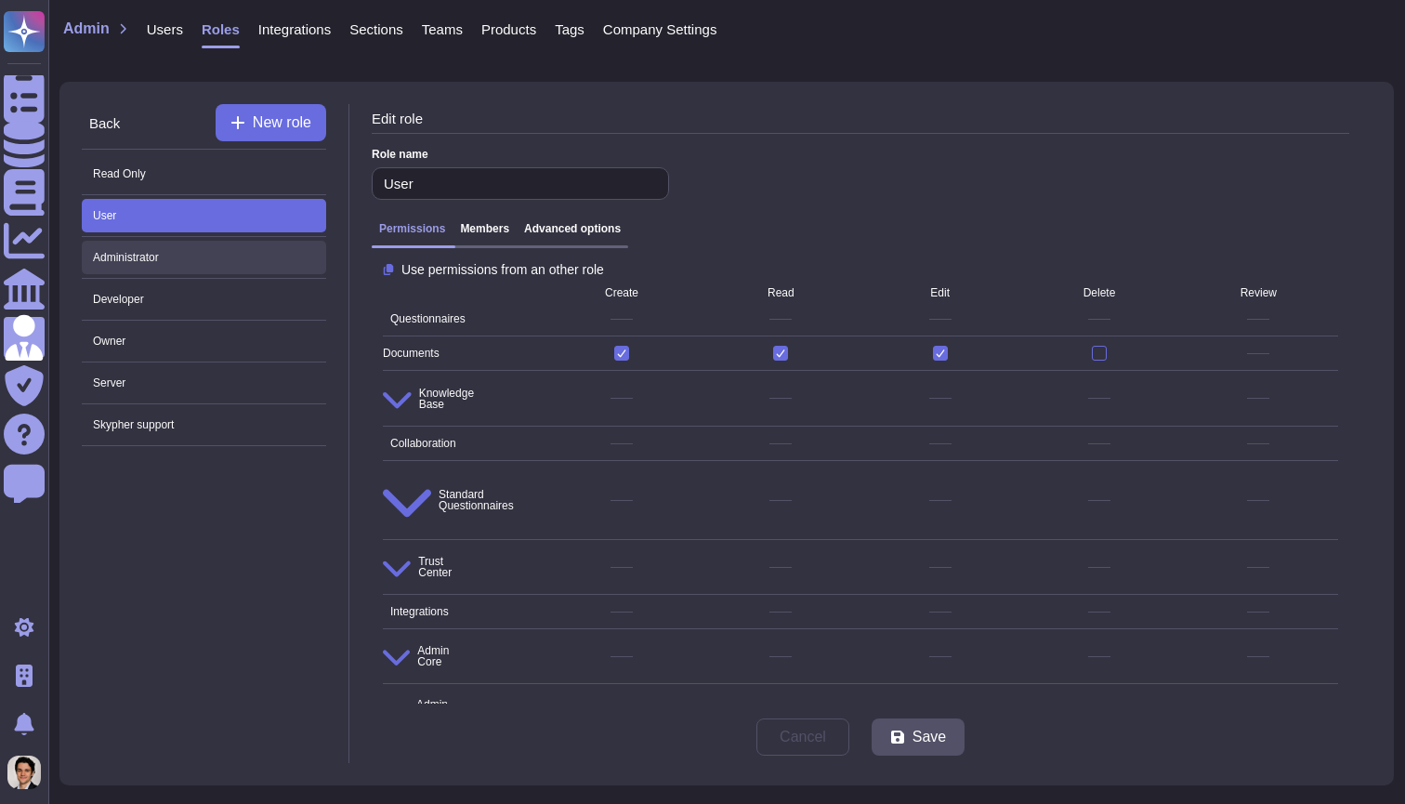
click at [260, 252] on span "Administrator" at bounding box center [204, 257] width 244 height 33
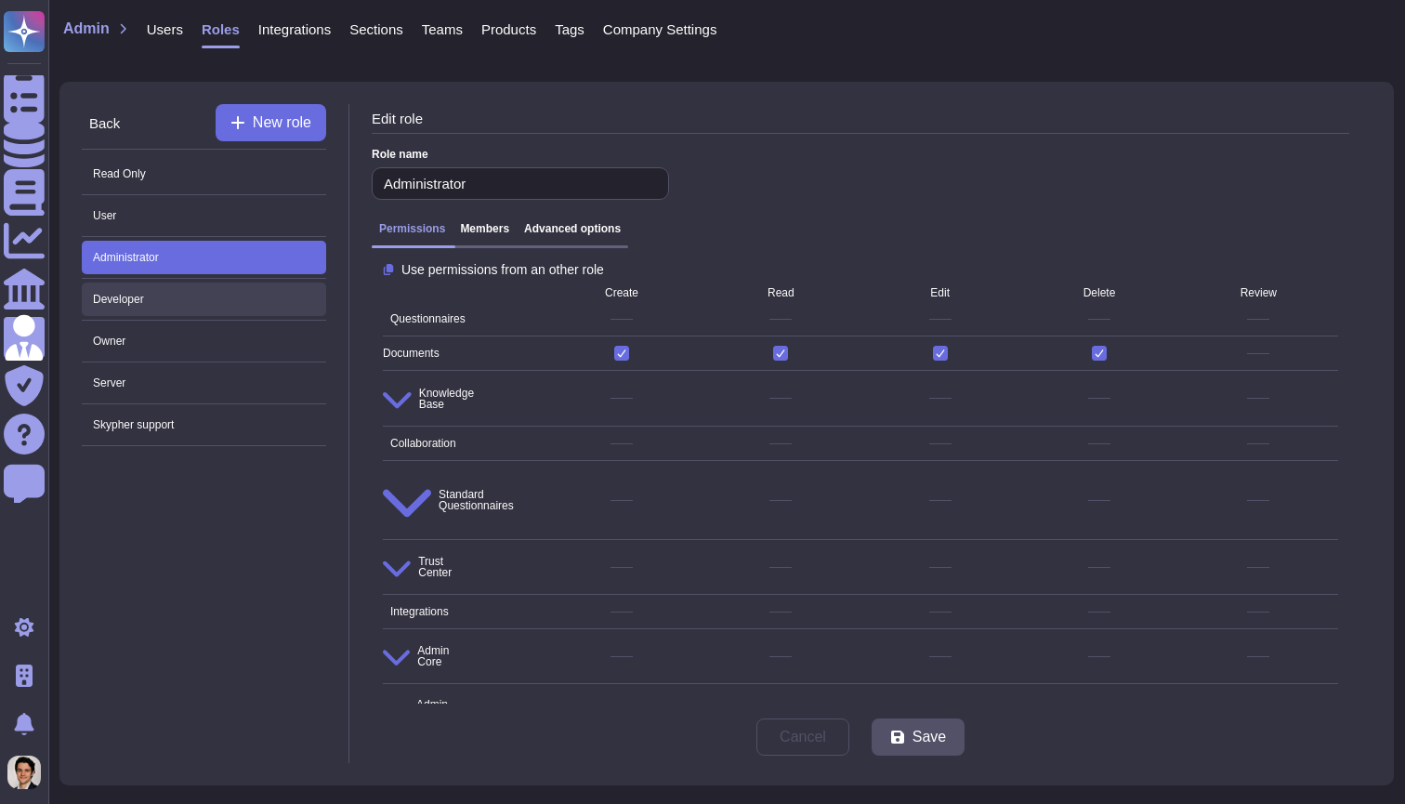
click at [263, 297] on span "Developer" at bounding box center [204, 298] width 244 height 33
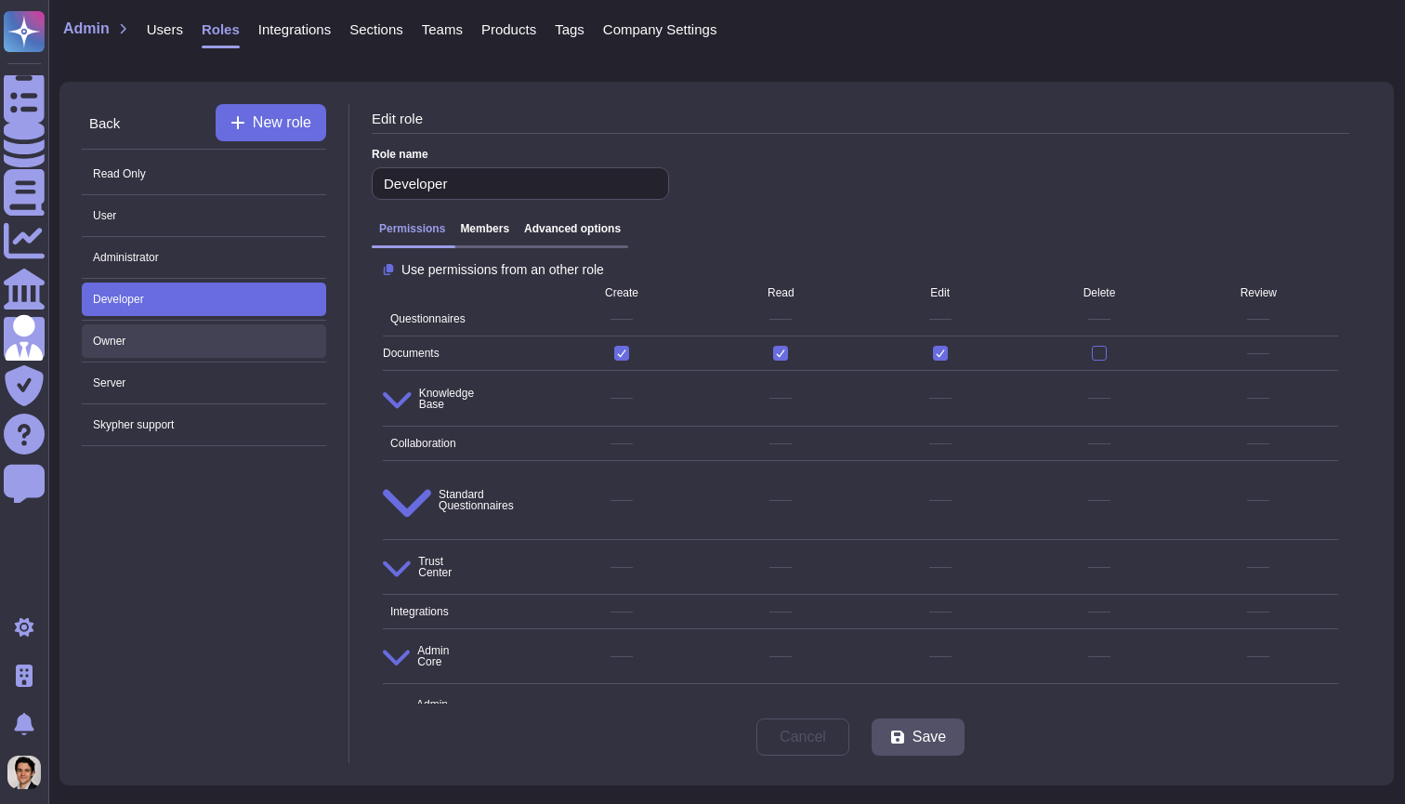
click at [265, 341] on span "Owner" at bounding box center [204, 340] width 244 height 33
type input "Owner"
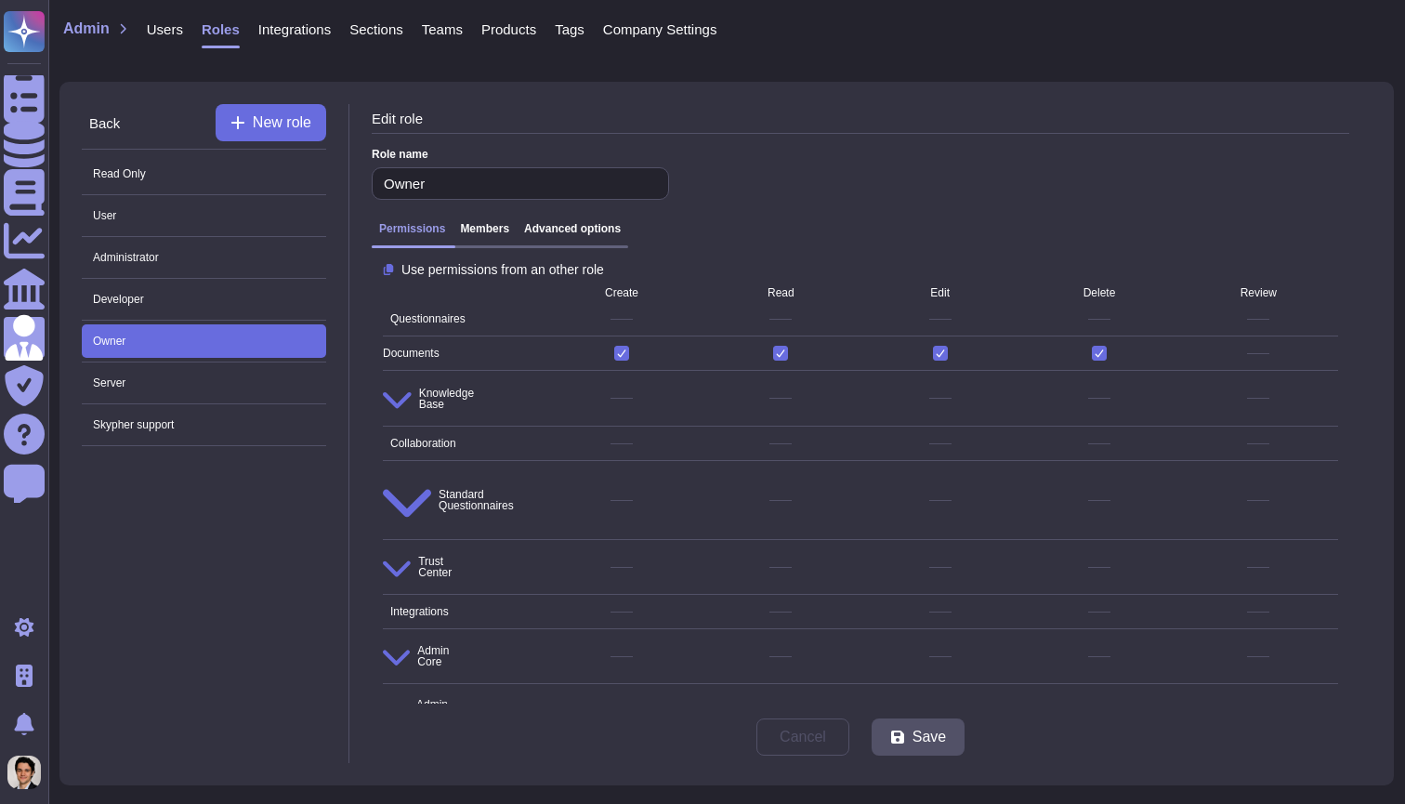
click at [163, 29] on span "Users" at bounding box center [165, 29] width 36 height 14
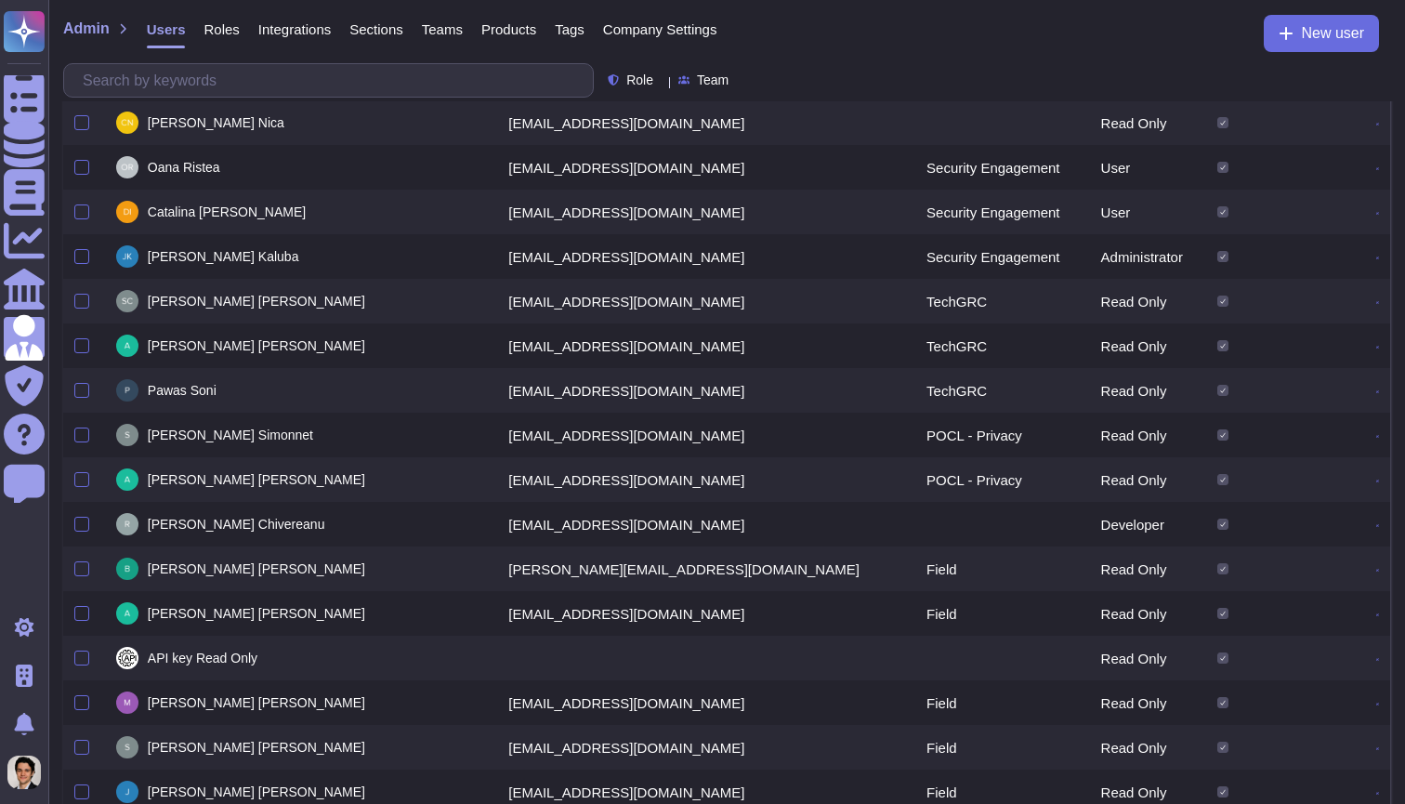
scroll to position [533, 0]
click at [652, 28] on span "Company Settings" at bounding box center [660, 29] width 114 height 14
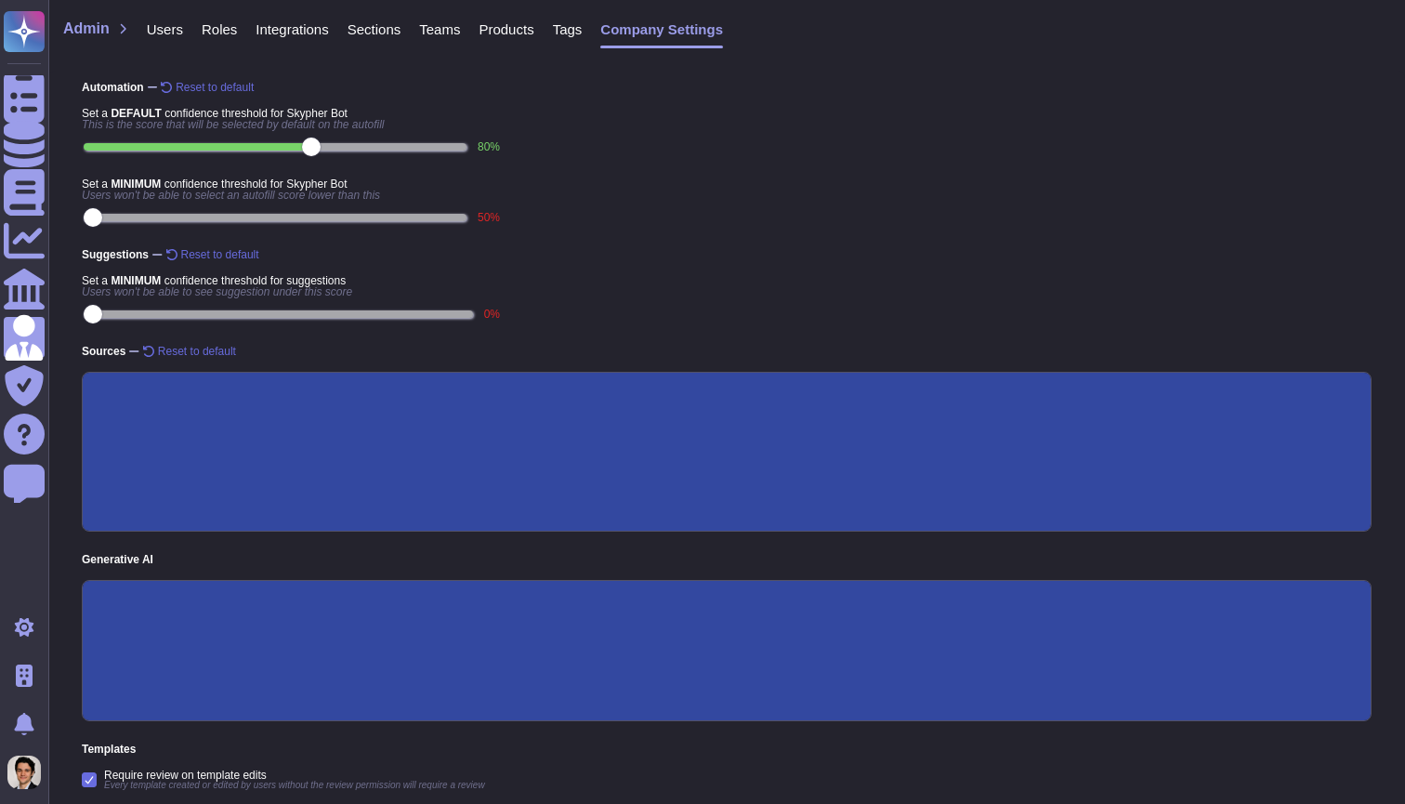
click at [172, 37] on div "Users" at bounding box center [155, 33] width 55 height 37
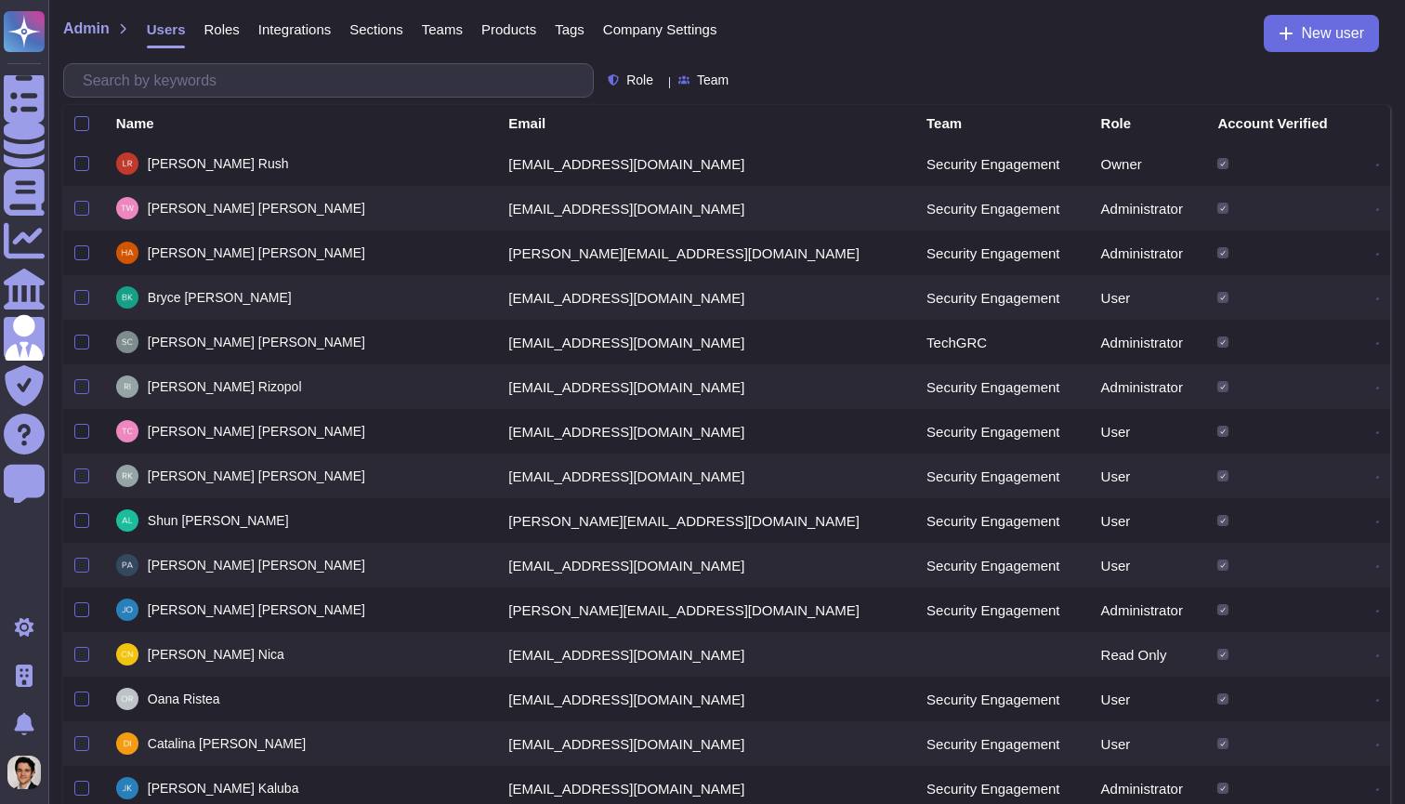
click at [1376, 256] on icon at bounding box center [1377, 254] width 3 height 3
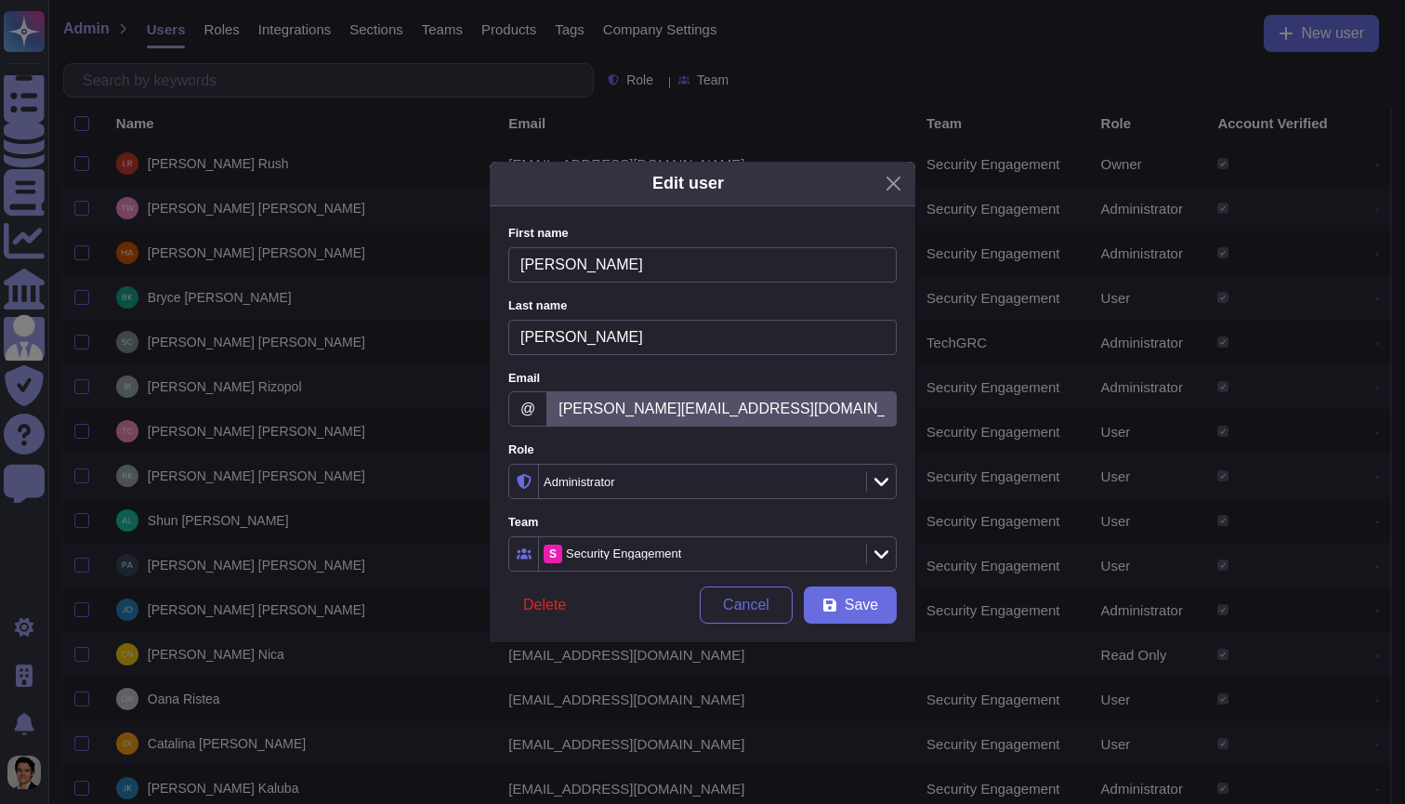
click at [664, 477] on div "Administrator" at bounding box center [693, 482] width 299 height 12
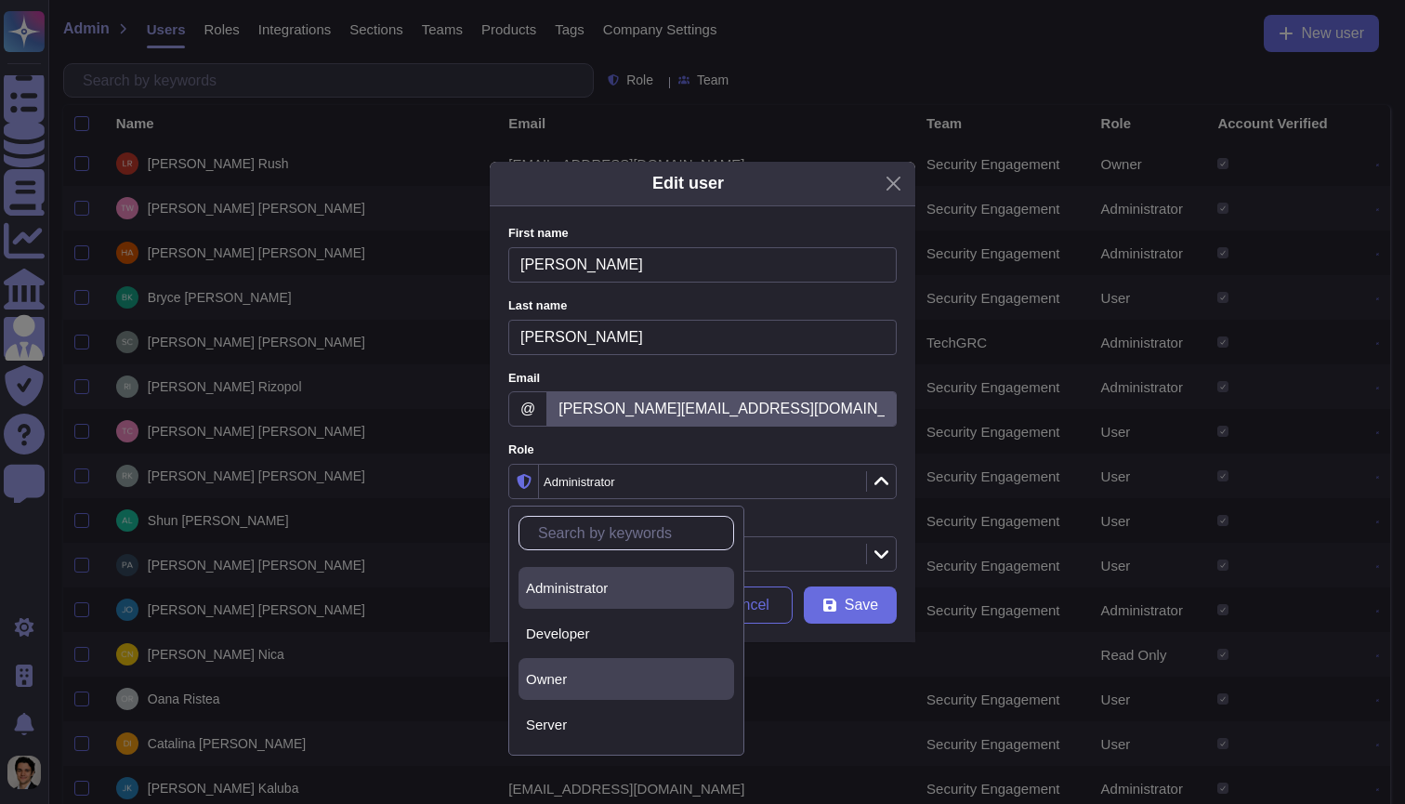
scroll to position [84, 0]
click at [614, 676] on div "Owner" at bounding box center [626, 679] width 201 height 17
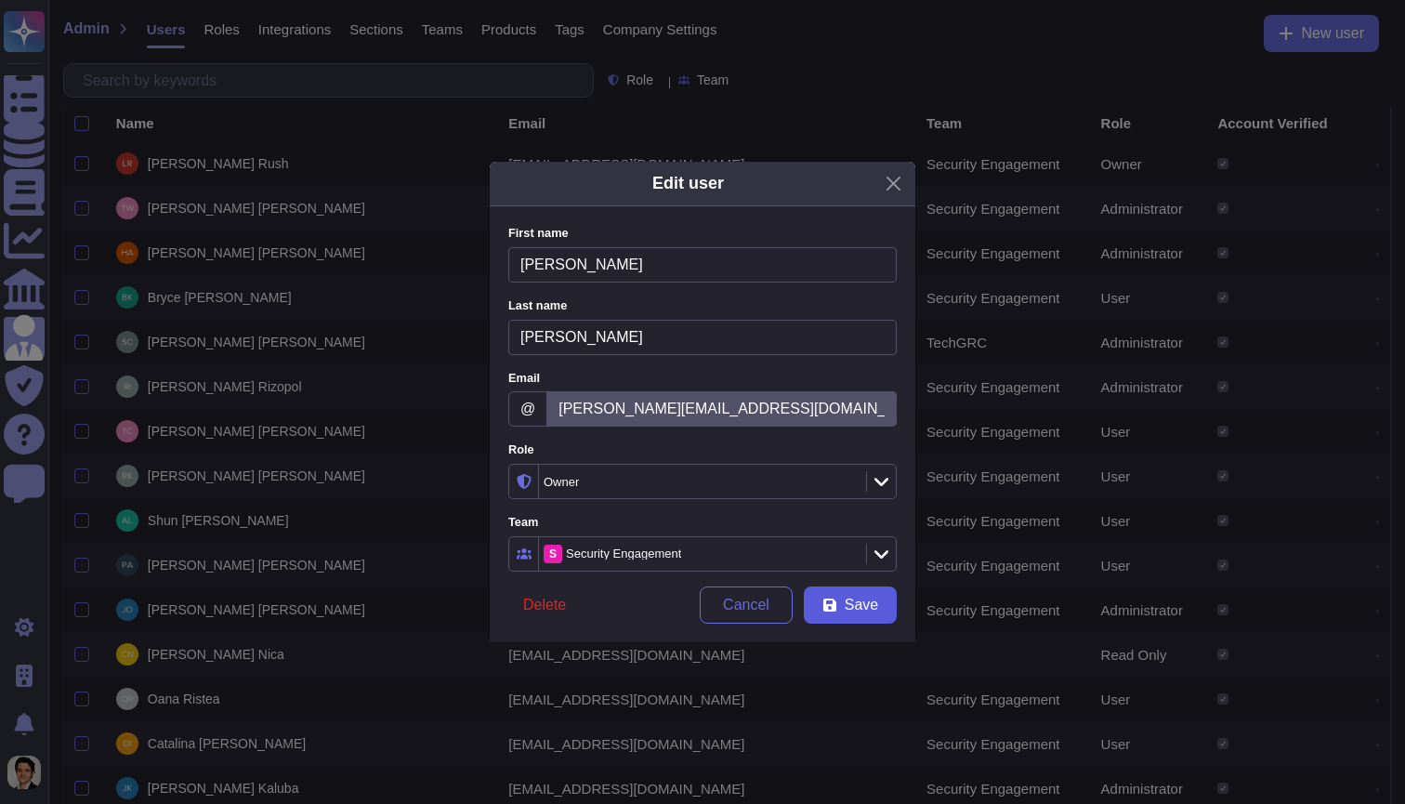
click at [852, 605] on span "Save" at bounding box center [861, 604] width 33 height 15
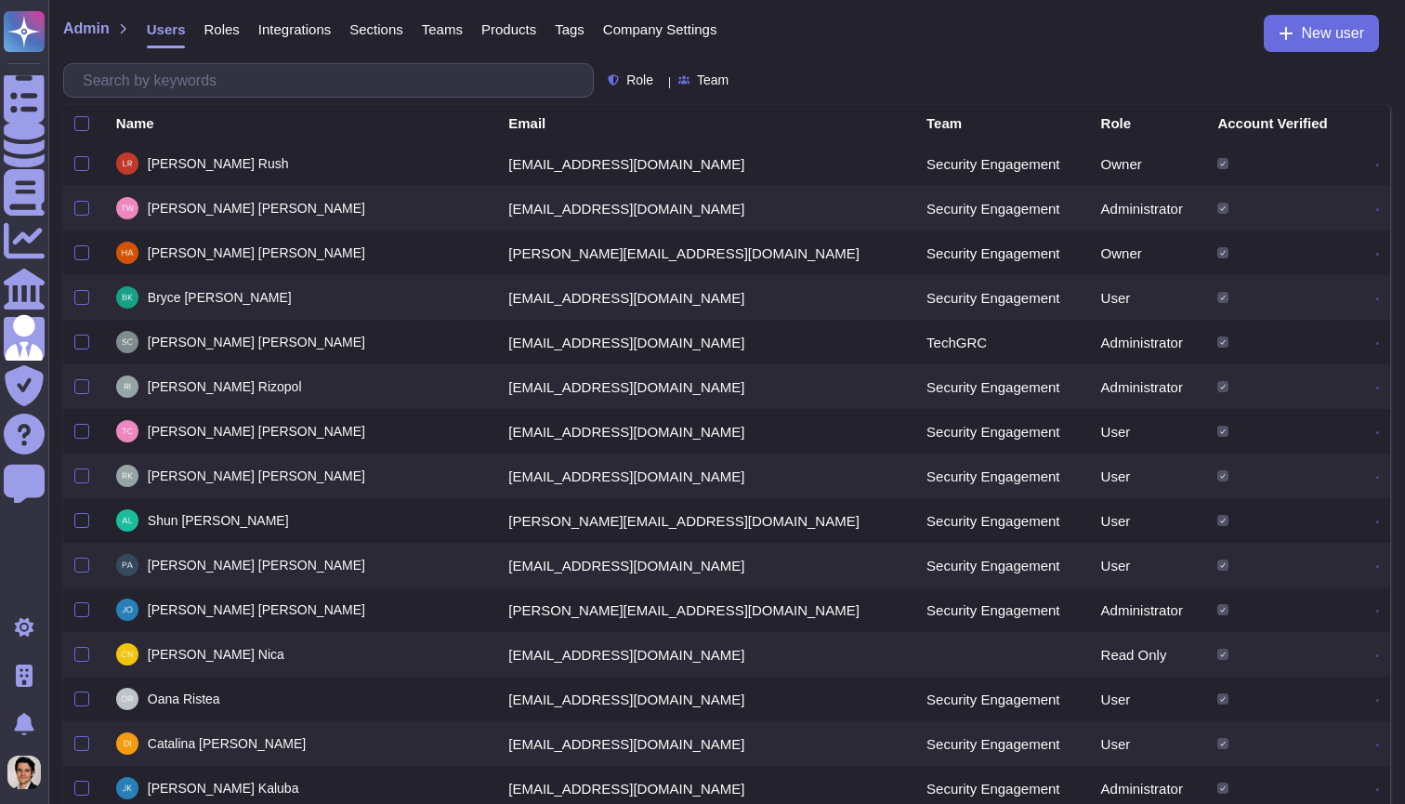
scroll to position [0, 0]
click at [689, 32] on span "Company Settings" at bounding box center [660, 29] width 114 height 14
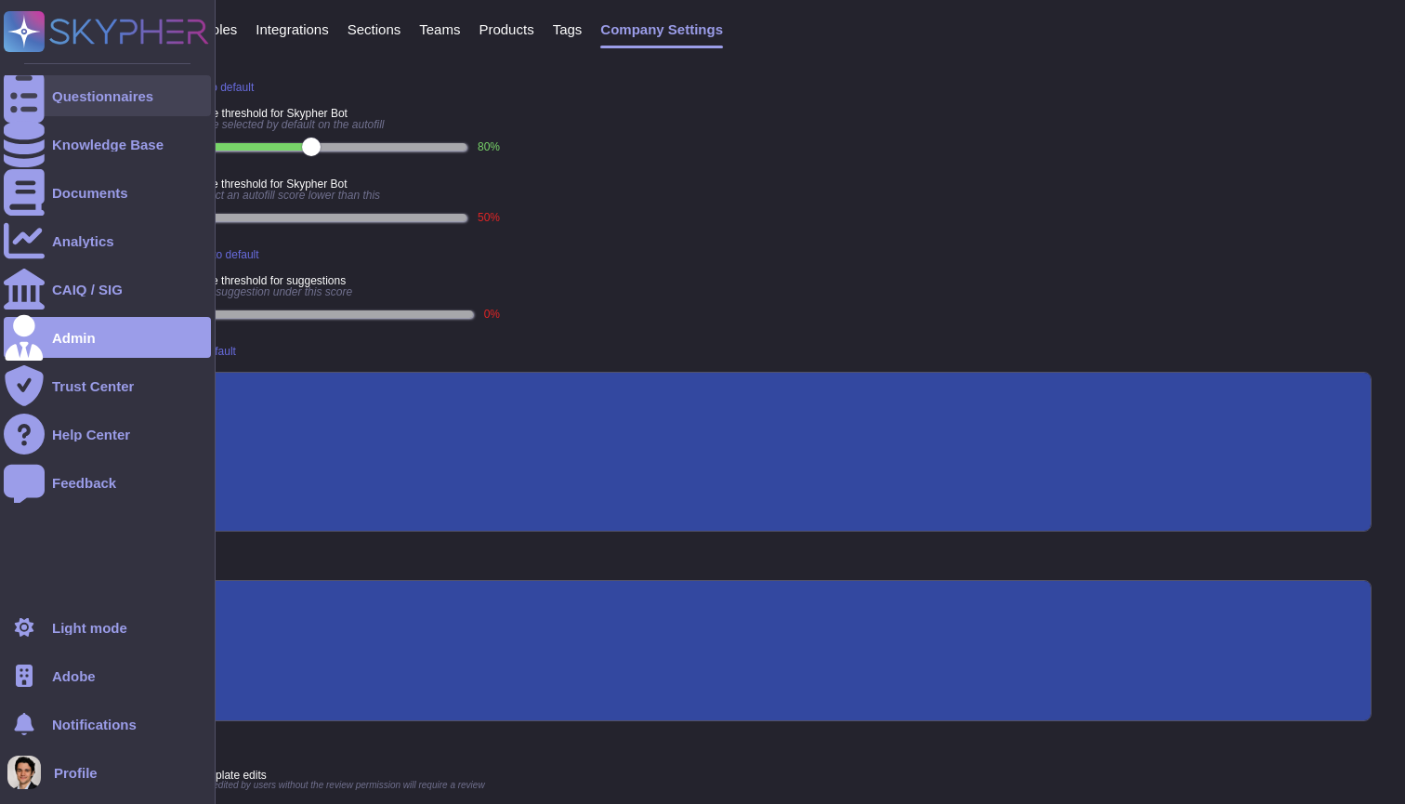
click at [26, 112] on div at bounding box center [24, 95] width 41 height 41
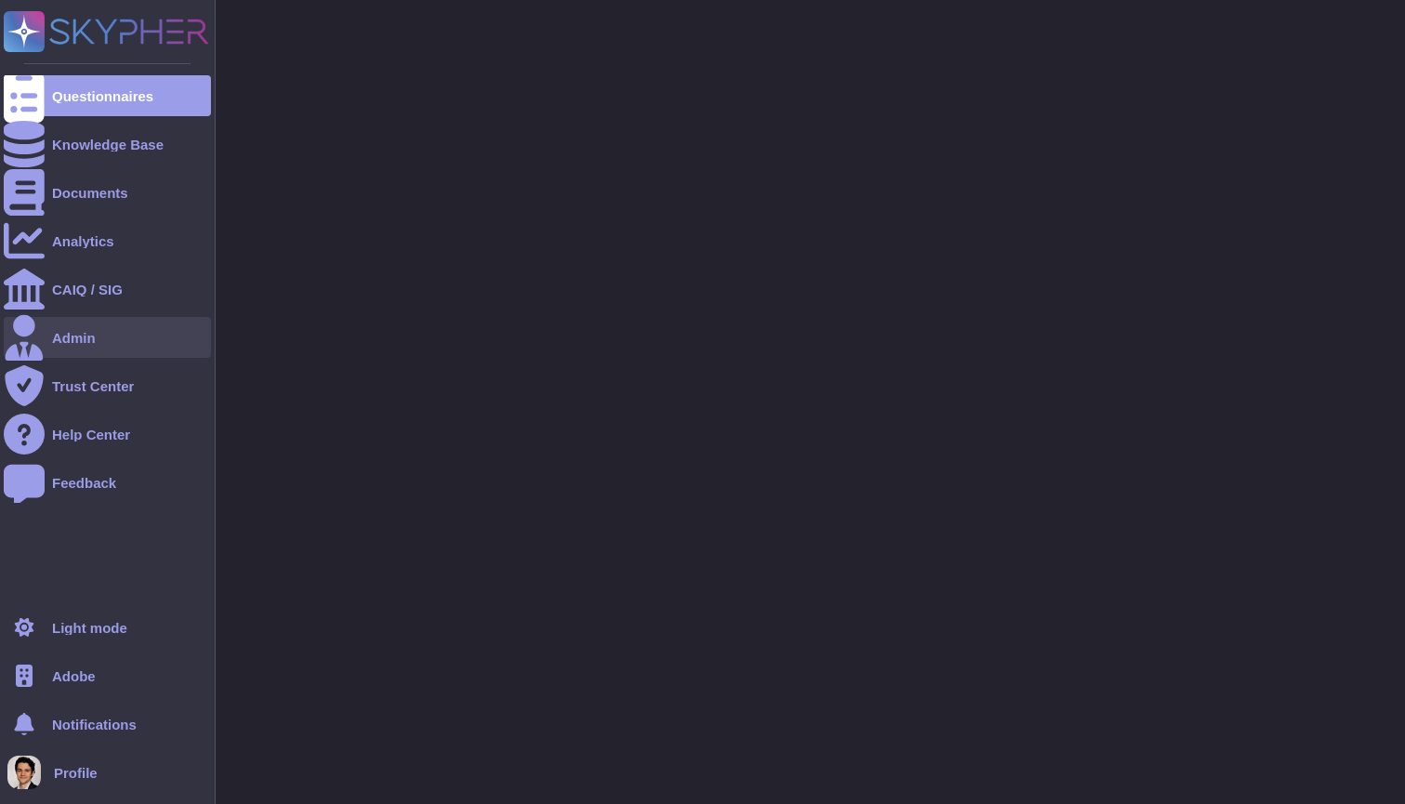
click at [101, 342] on div "Admin" at bounding box center [107, 337] width 207 height 41
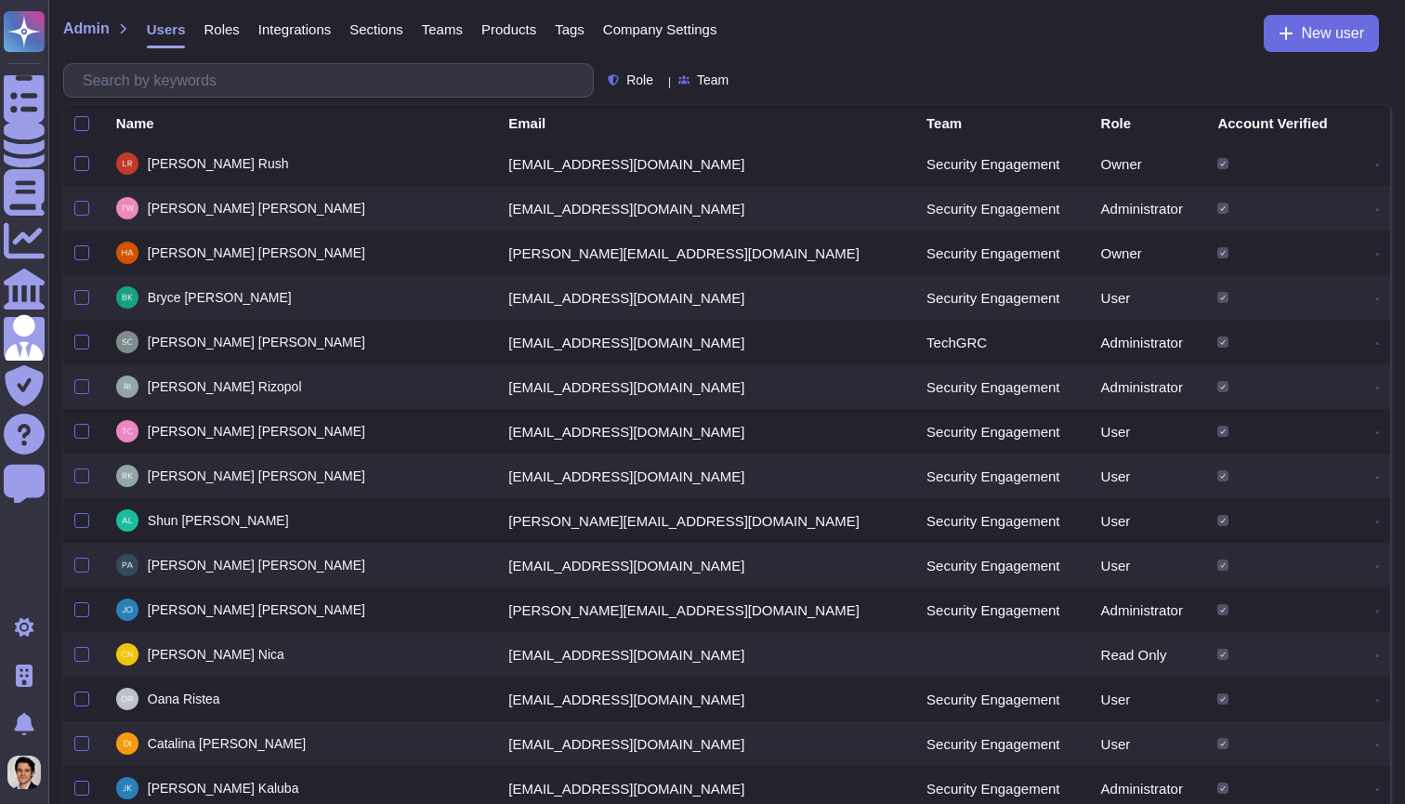
click at [212, 38] on div "Roles" at bounding box center [212, 33] width 54 height 37
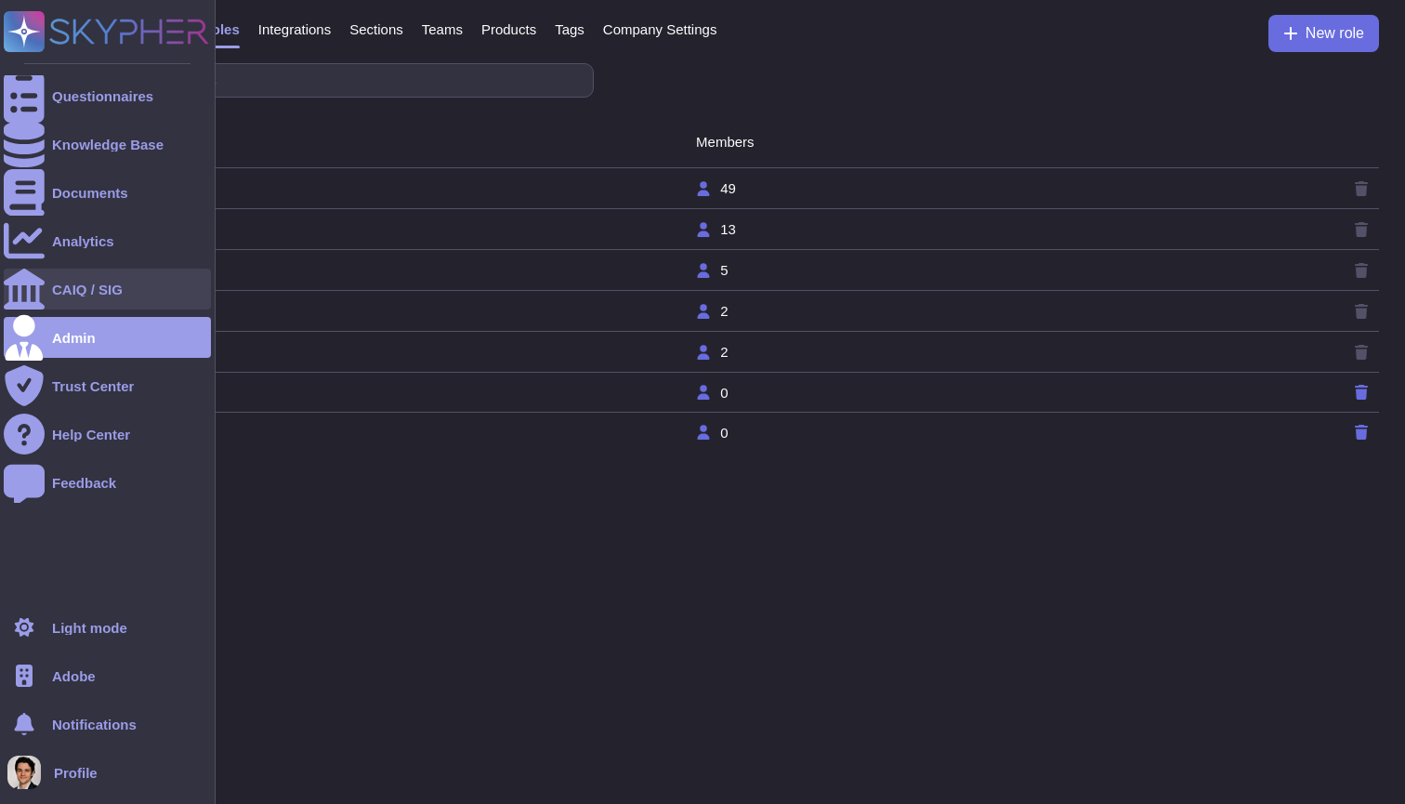
click at [38, 287] on div at bounding box center [24, 289] width 41 height 41
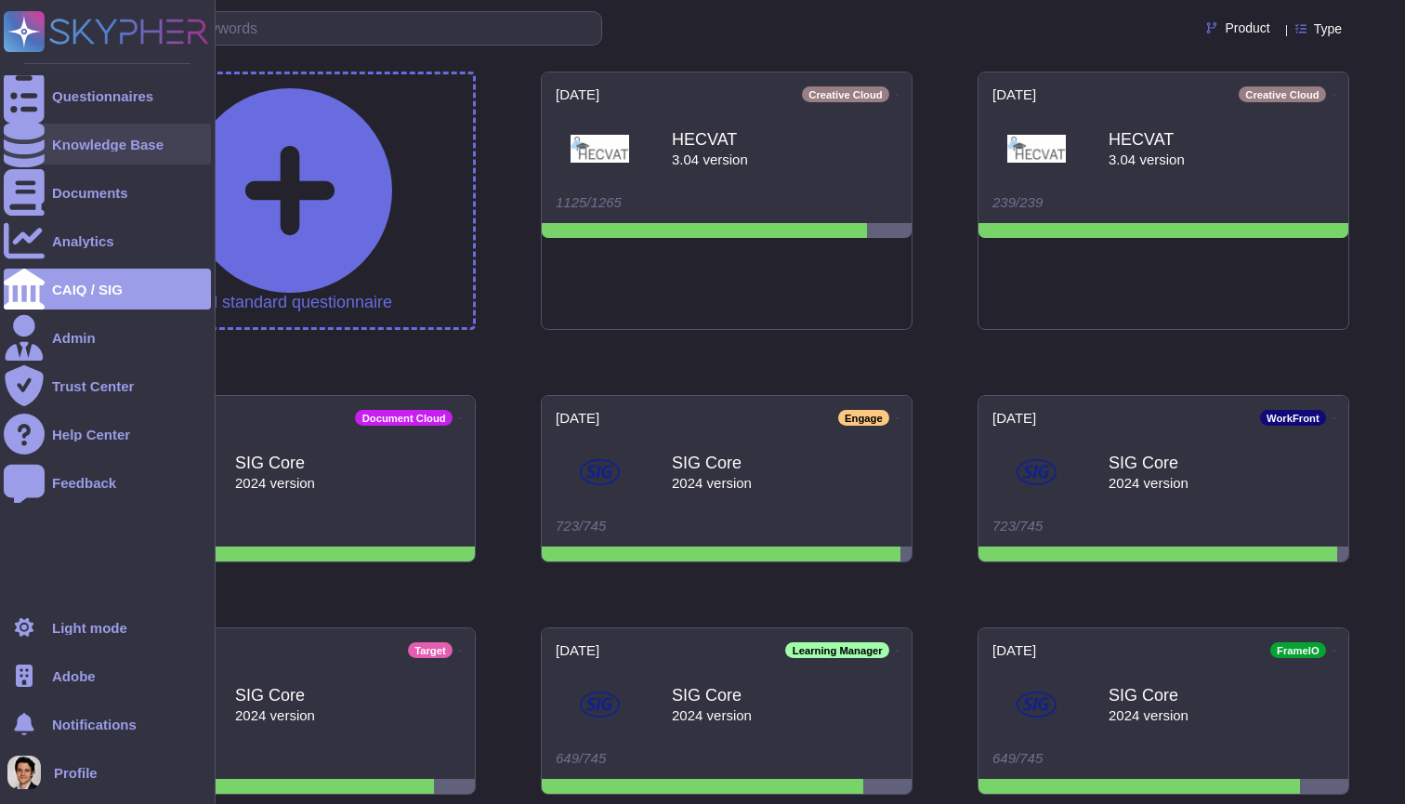
click at [131, 144] on div "Knowledge Base" at bounding box center [108, 145] width 112 height 14
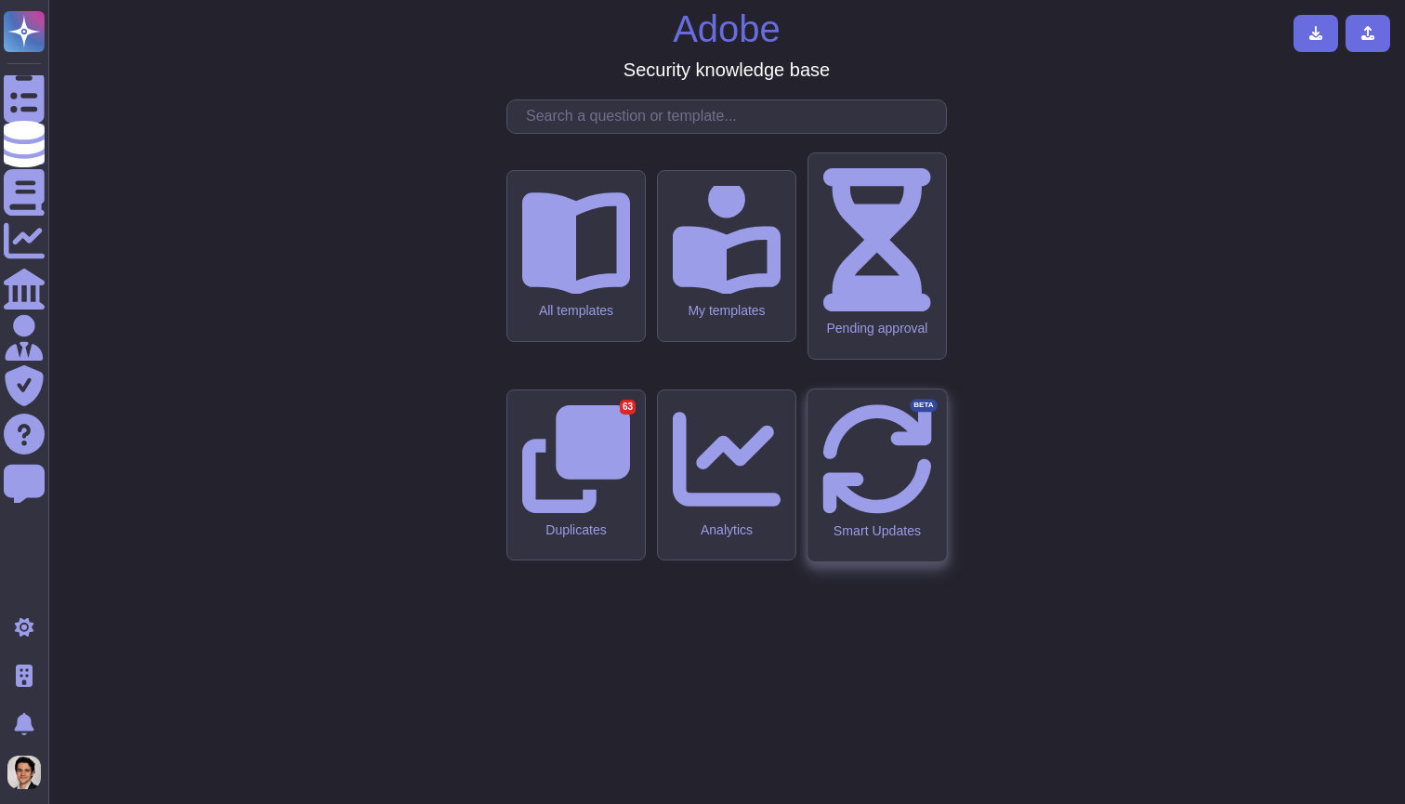
click at [877, 475] on icon at bounding box center [876, 458] width 109 height 109
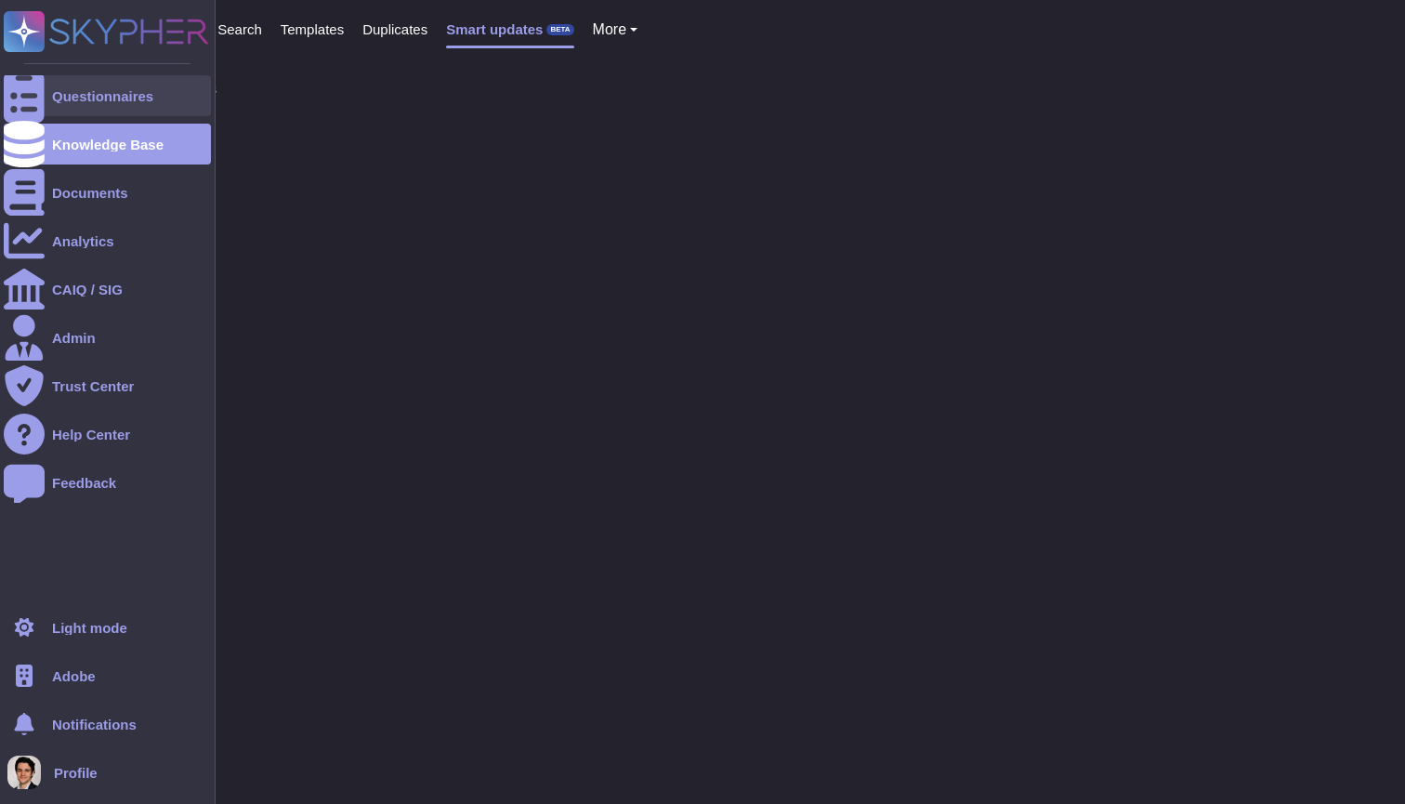
click at [17, 96] on icon at bounding box center [24, 96] width 41 height 55
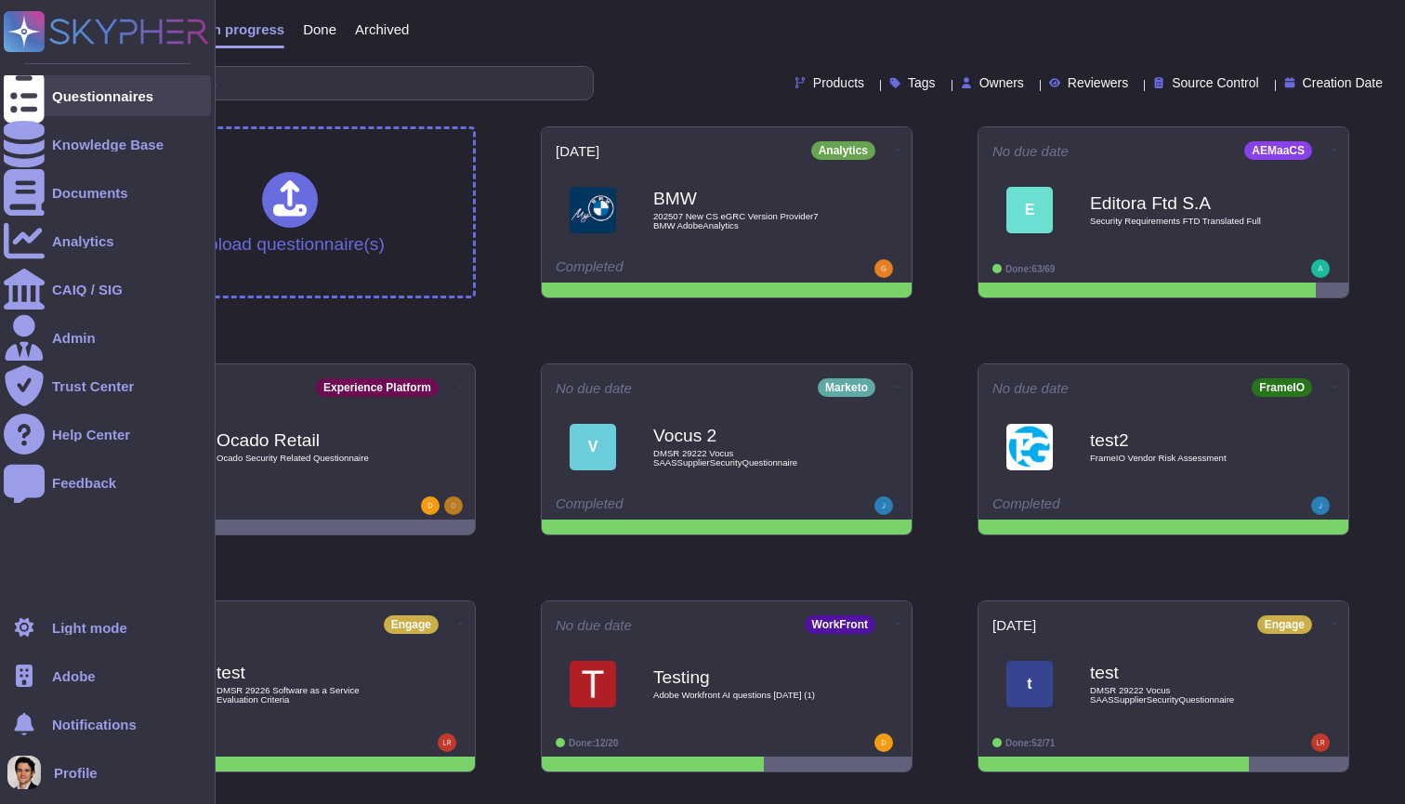
click at [68, 108] on div "Questionnaires" at bounding box center [107, 95] width 207 height 41
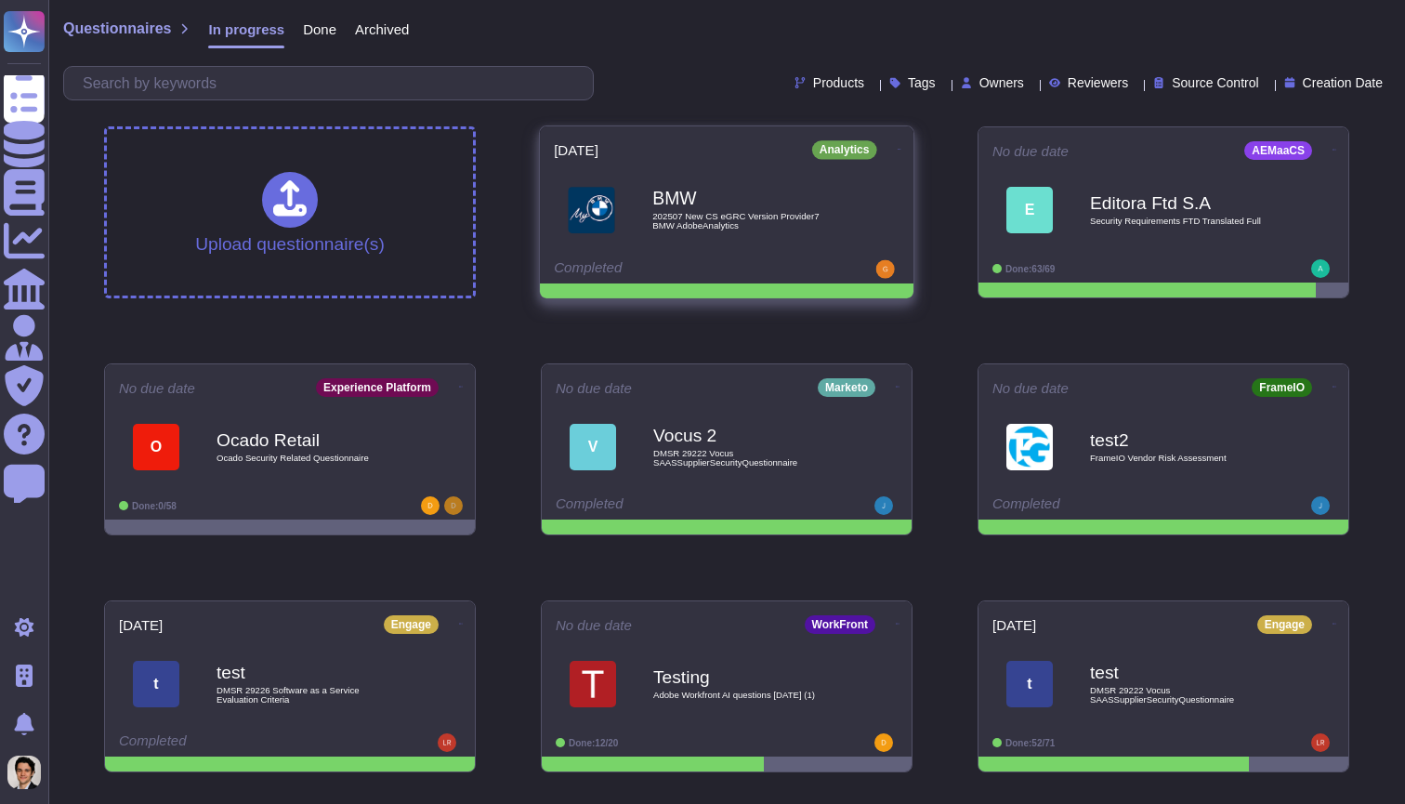
click at [586, 250] on div "BMW 202507 New CS eGRC Version Provider7 BMW AdobeAnalytics" at bounding box center [727, 210] width 346 height 94
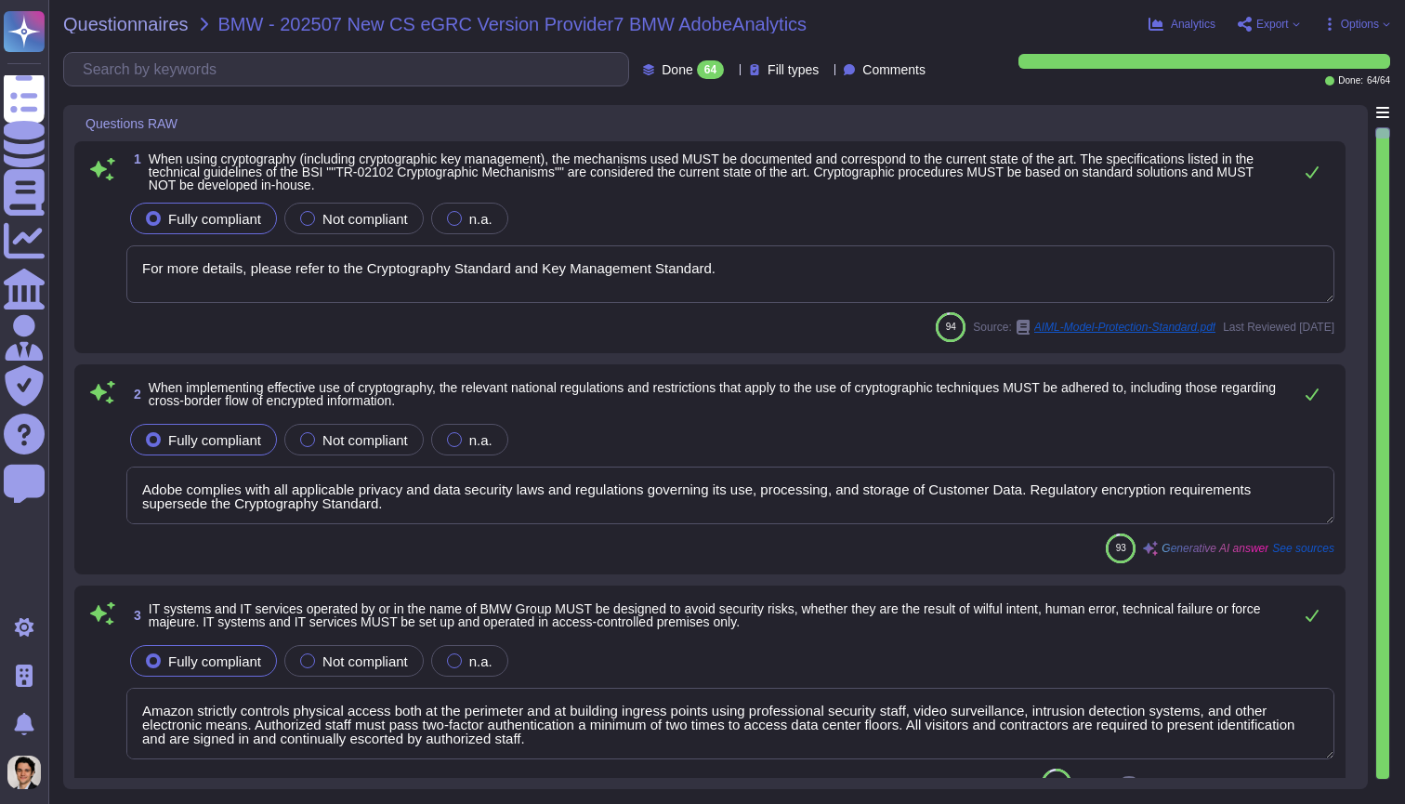
type textarea "For more details, please refer to the Cryptography Standard and Key Management …"
type textarea "Adobe complies with all applicable privacy and data security laws and regulatio…"
type textarea "Amazon strictly controls physical access both at the perimeter and at building …"
type textarea "Adobe management performs an annual risk assessment. Results from risk assessme…"
type textarea "Adobe has a formal patch management process implemented, which is governed by t…"
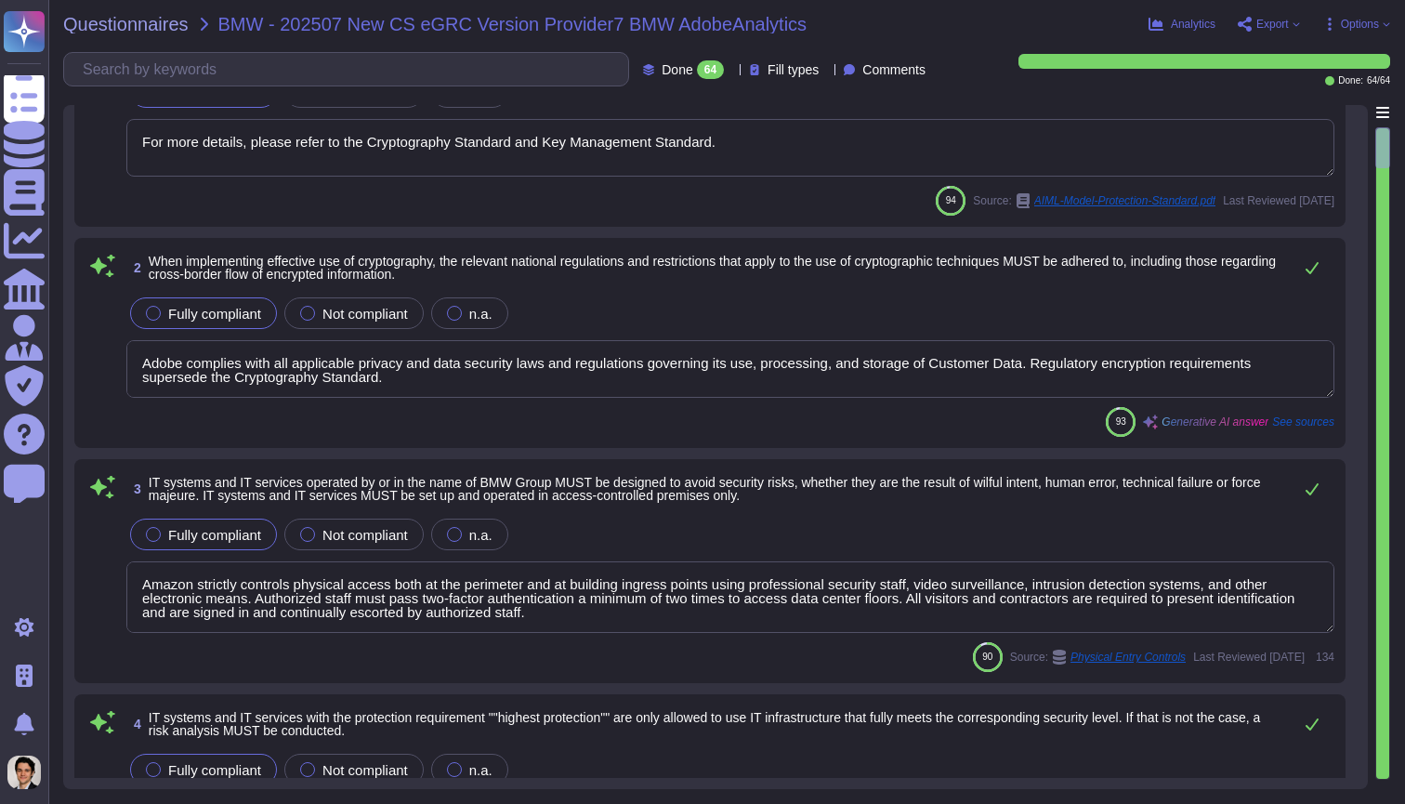
type textarea "Adobe implements anti-malware software for production systems with Windows oper…"
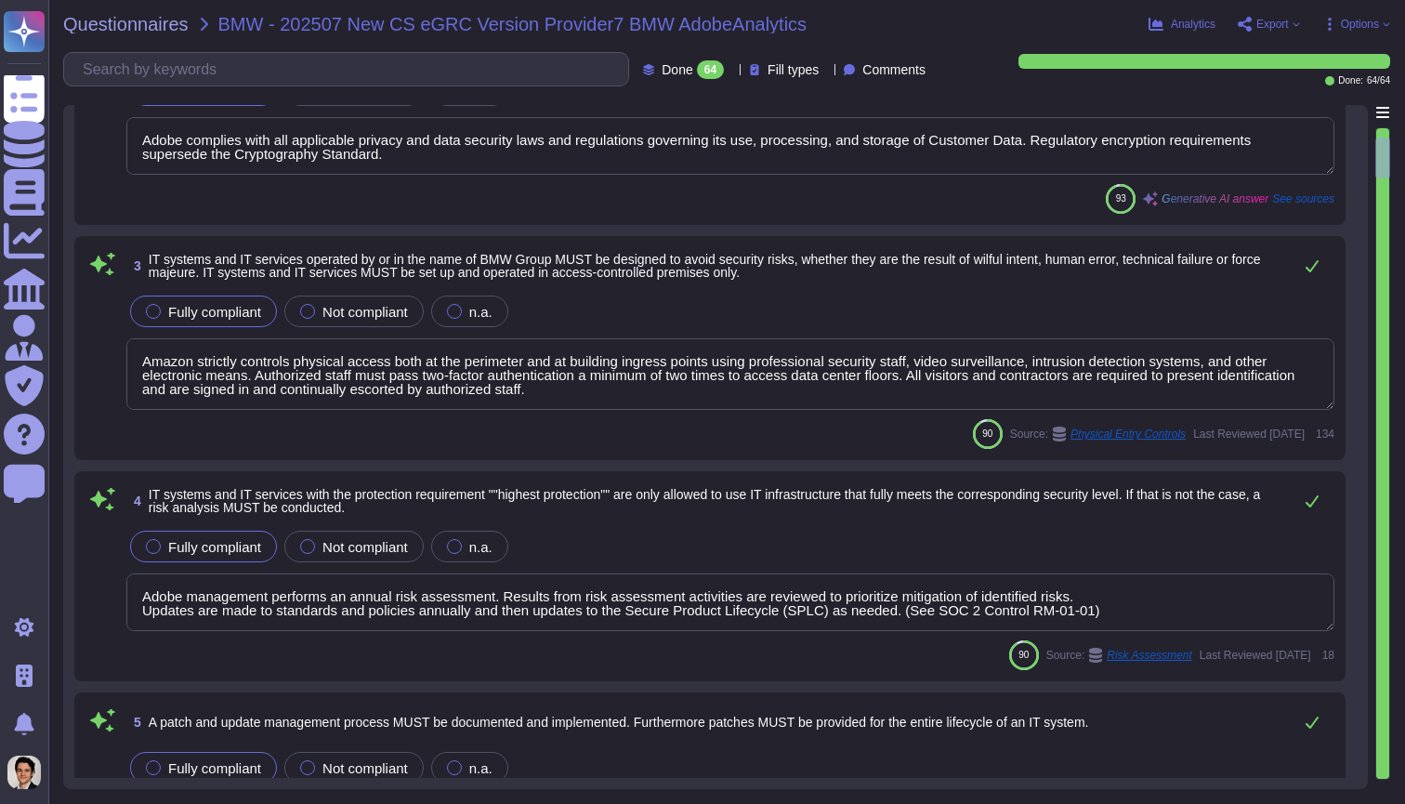
type textarea "Adobe has an in-house developed tool that provides on-demand profile-based audi…"
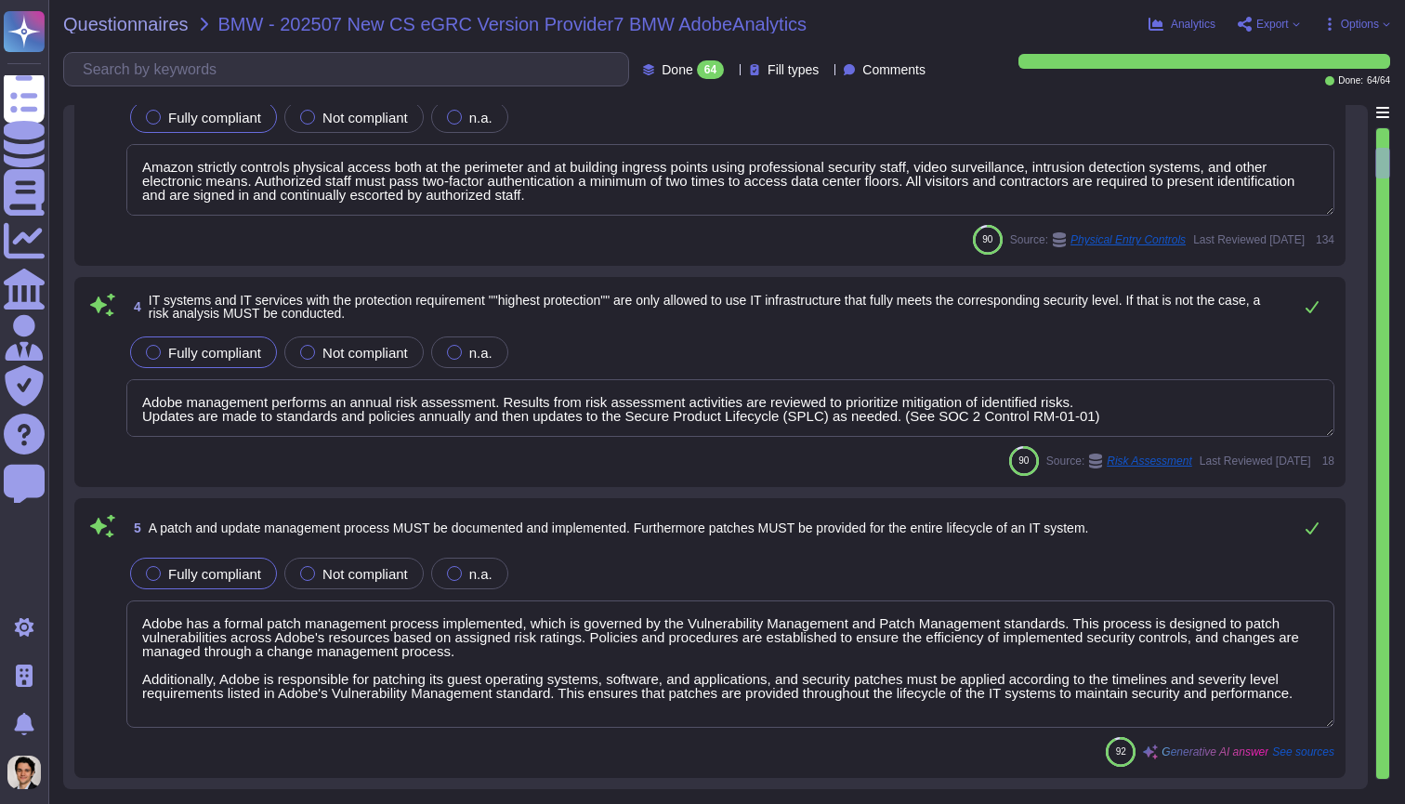
scroll to position [547, 0]
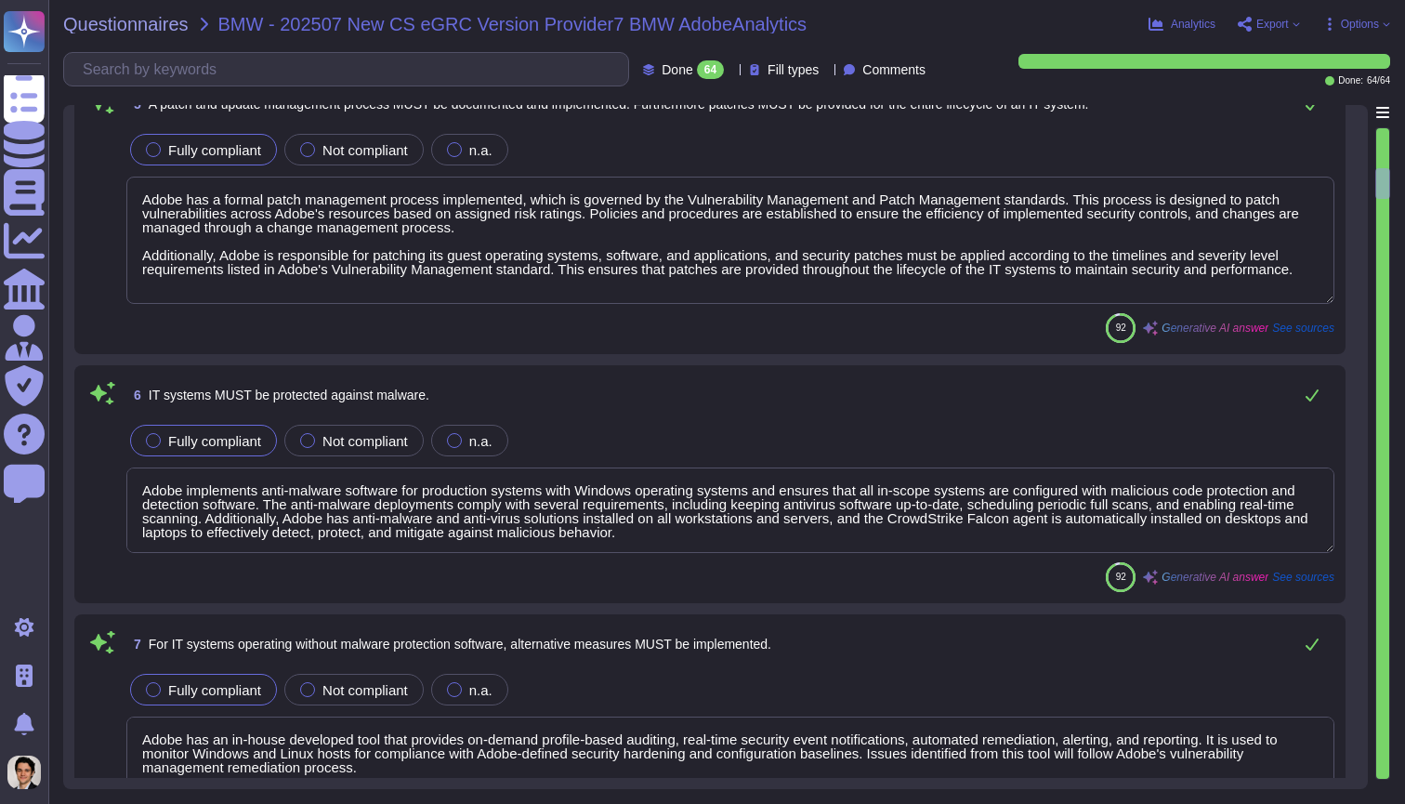
type textarea "Adobe mandates that teams and services create and maintain procedures to backup…"
type textarea "Backup procedures must be defined and documented, including the type, scope, re…"
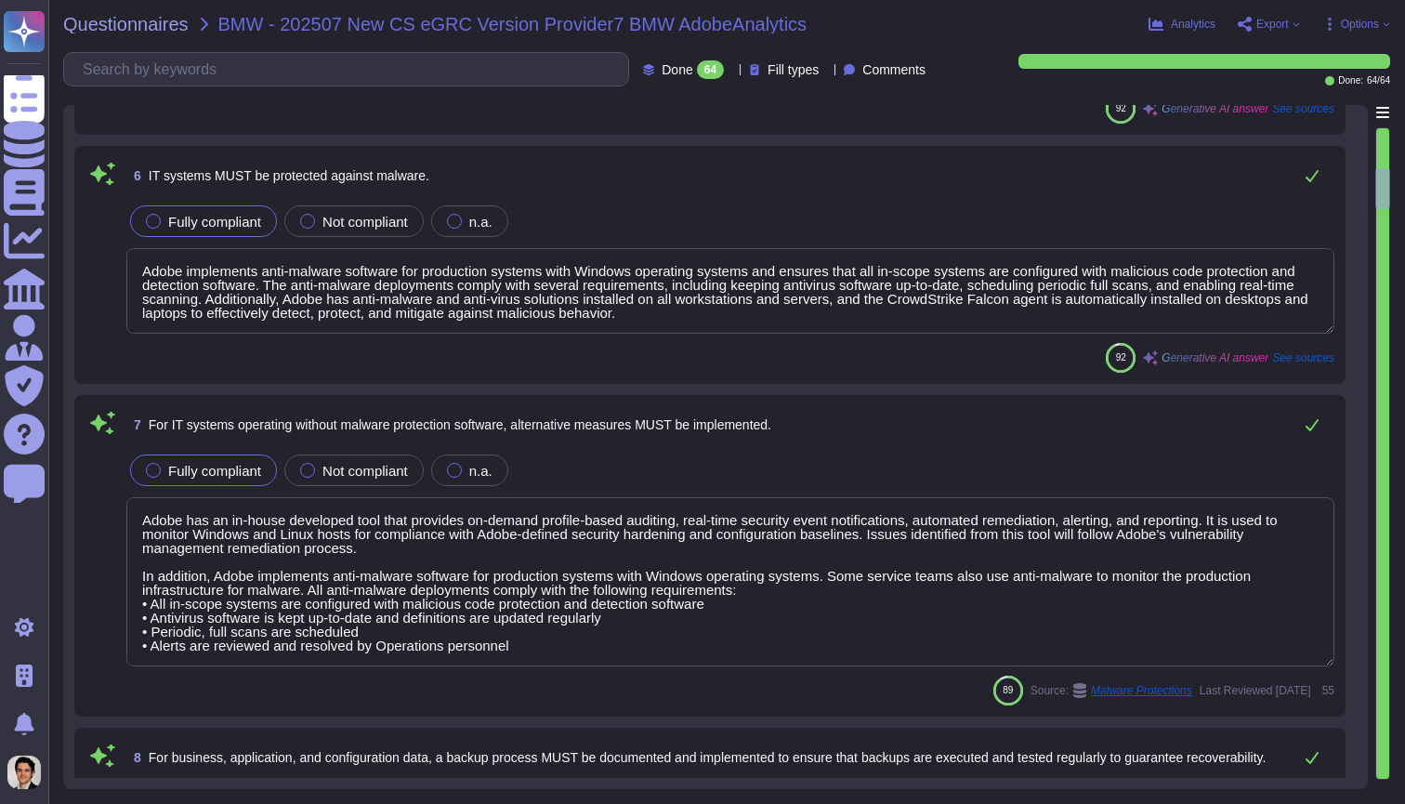
type textarea "The restoration of backups is tested at least once a year, as mandated by Adobe…"
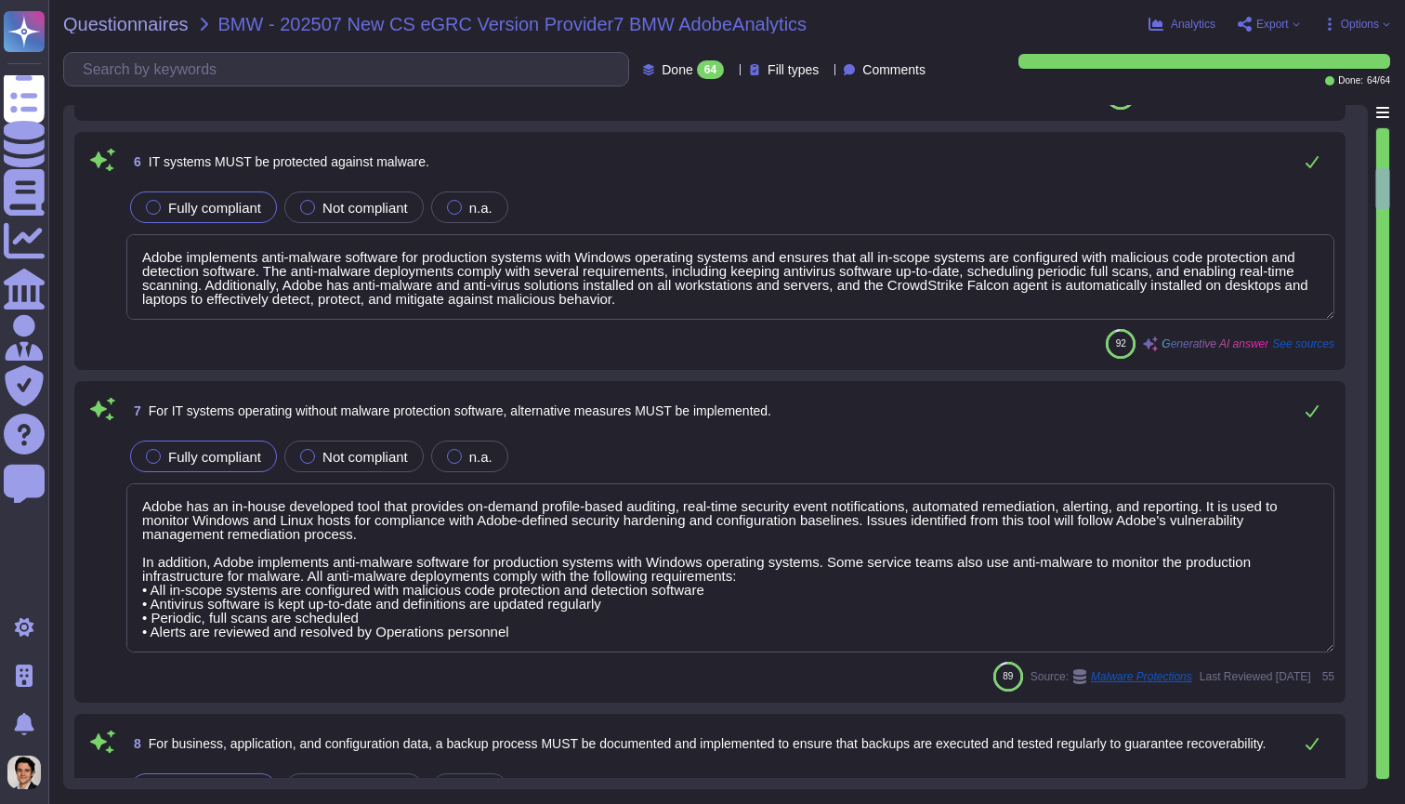
scroll to position [1153, 0]
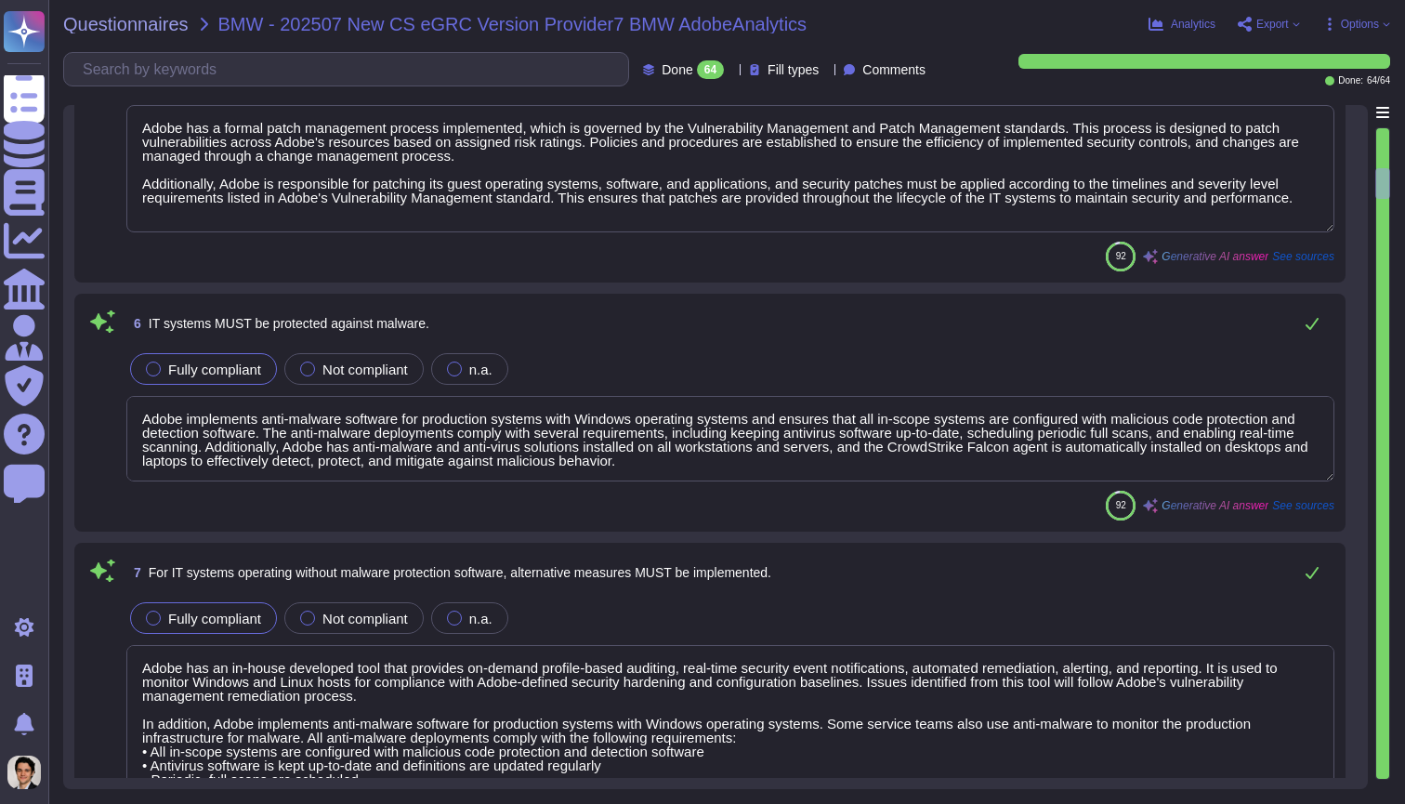
type textarea "Amazon strictly controls physical access both at the perimeter and at building …"
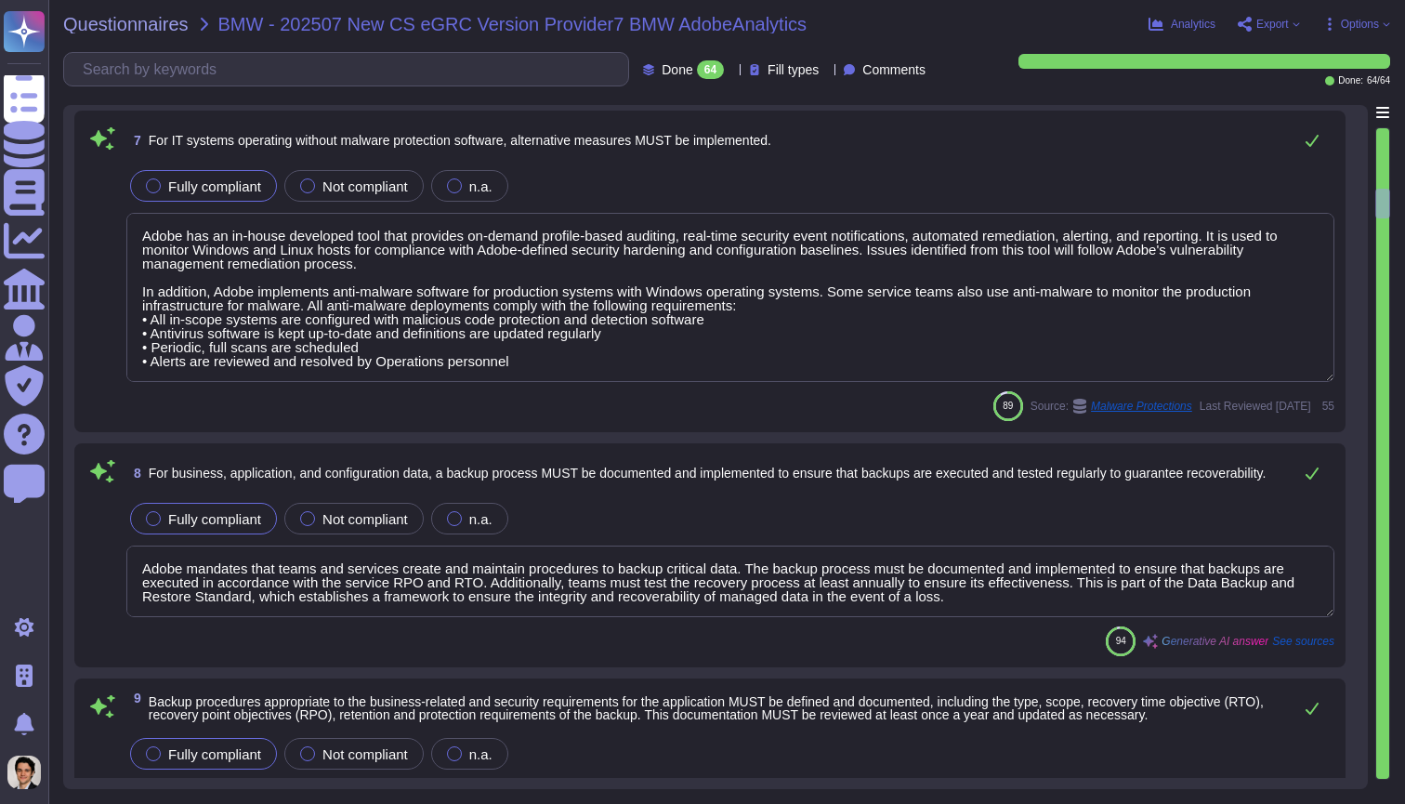
type textarea "The restoration of backups is tested at least once a year, as mandated by Adobe…"
type textarea "Security alerts are recorded, evaluated, and stored as log information in accor…"
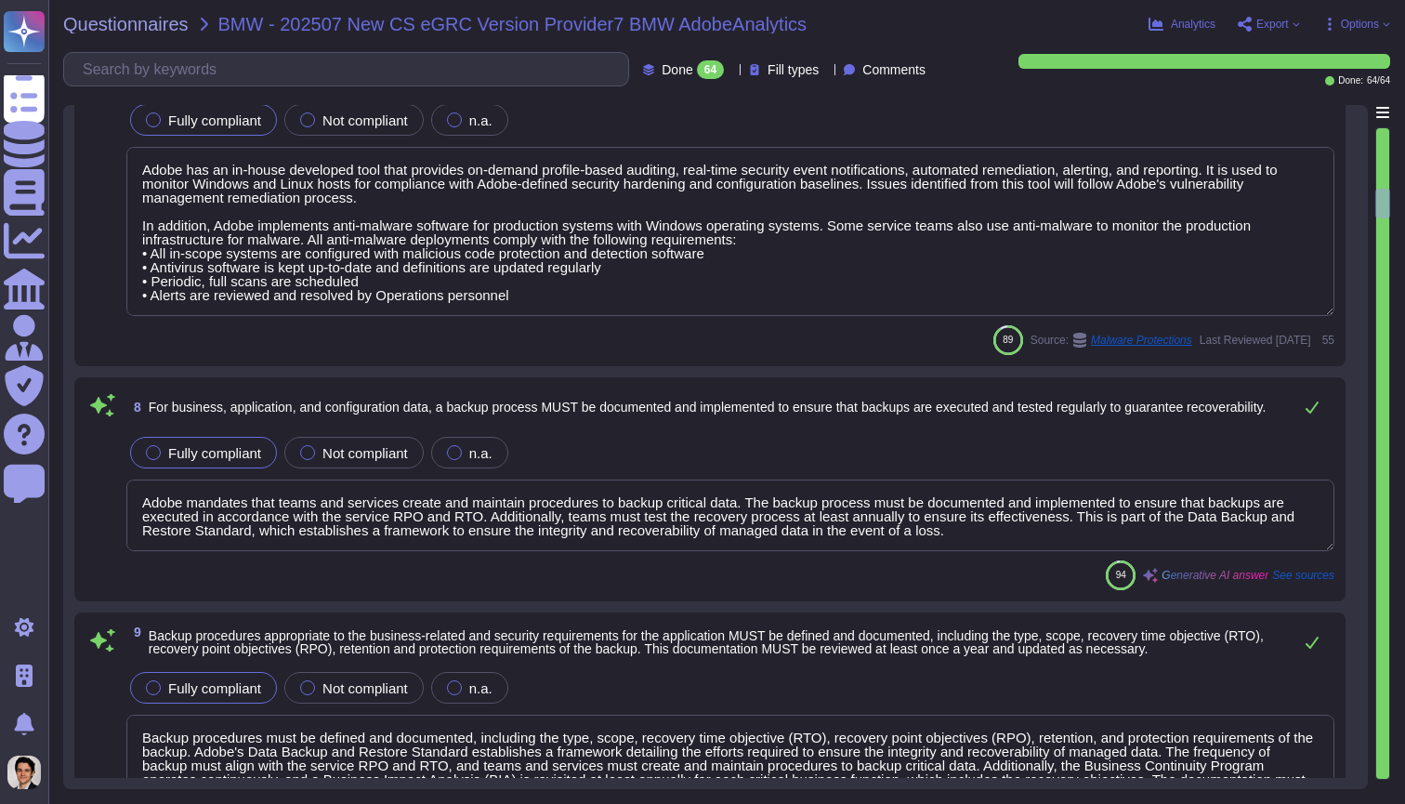
click at [761, 502] on textarea "Adobe mandates that teams and services create and maintain procedures to backup…" at bounding box center [730, 515] width 1208 height 72
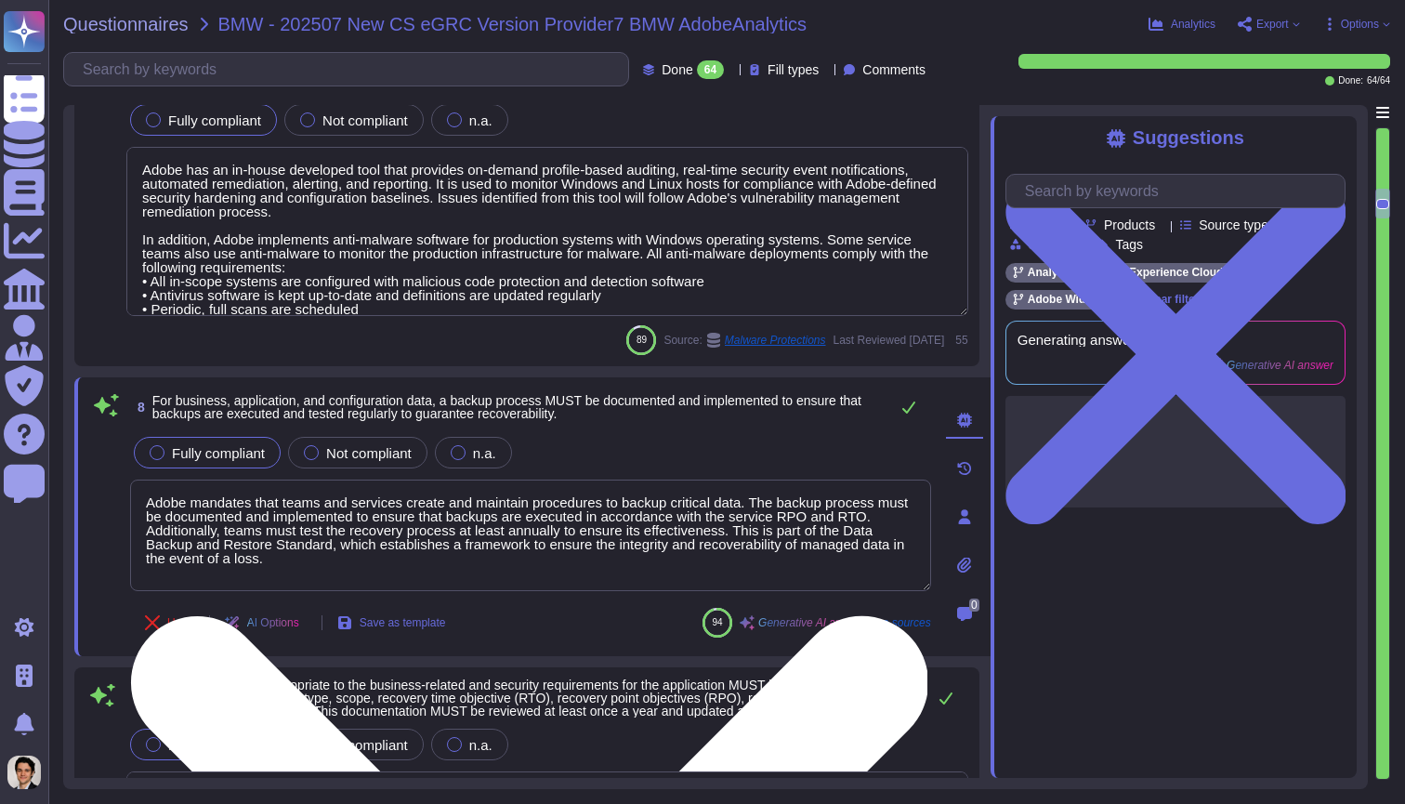
type textarea "Security alerts are recorded, evaluated, and stored as log information in accor…"
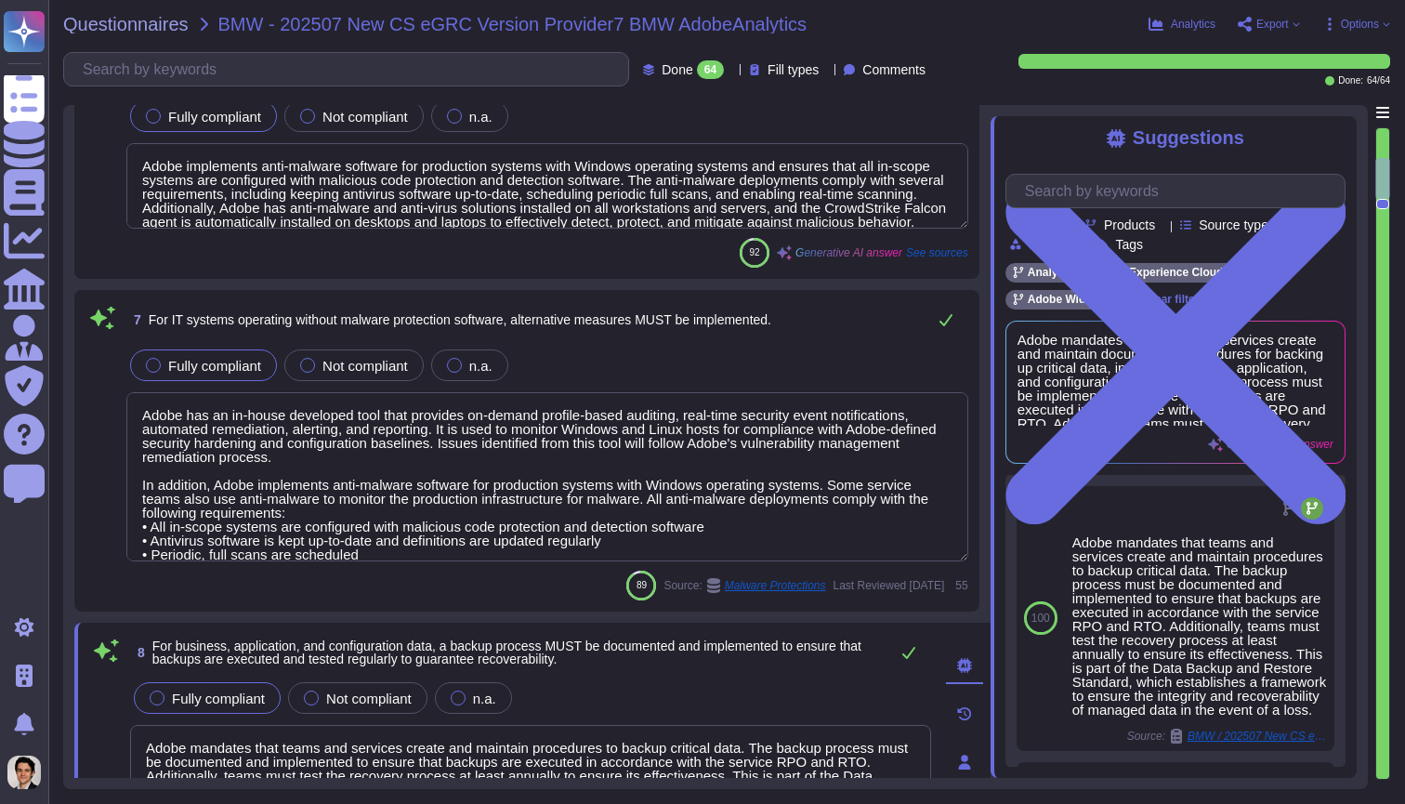
type textarea "Amazon strictly controls physical access both at the perimeter and at building …"
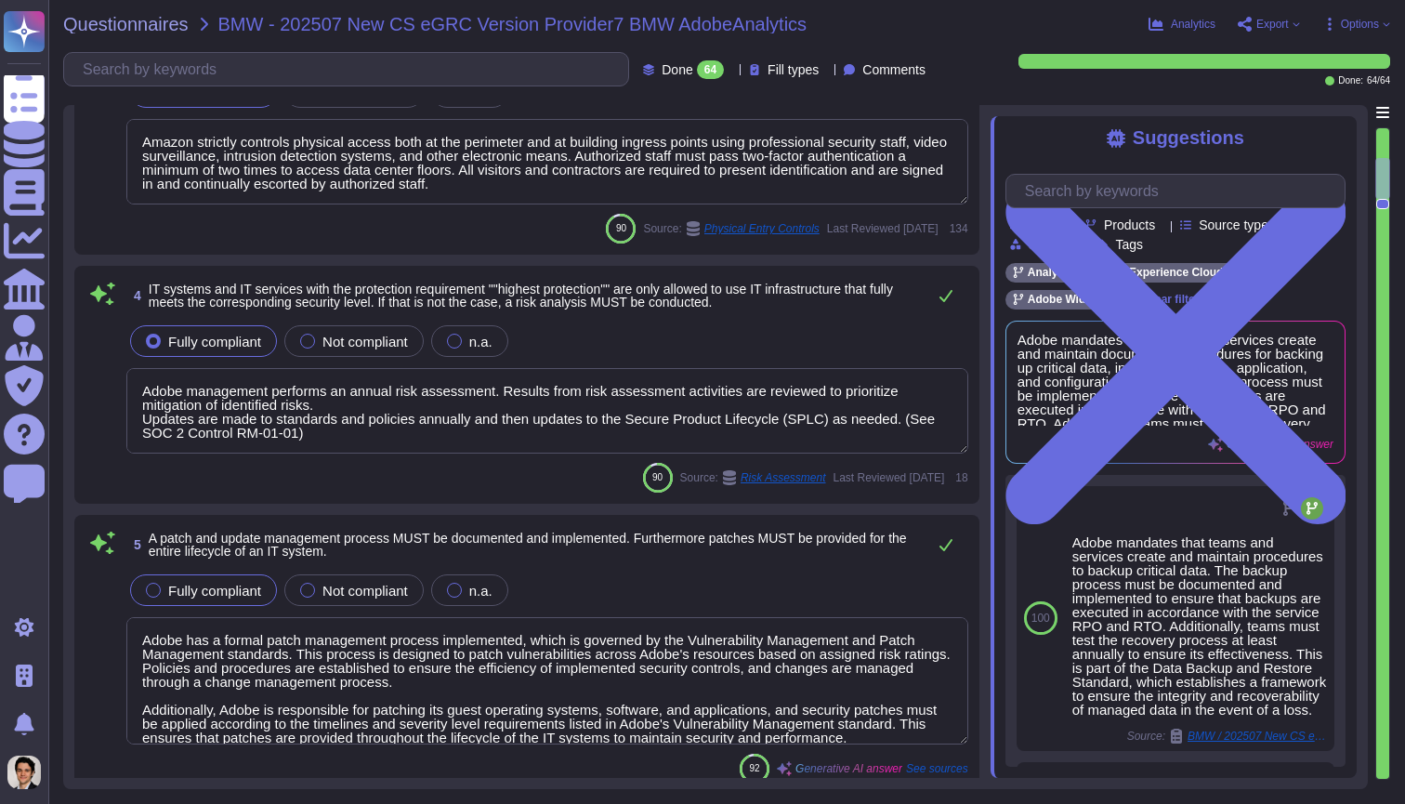
type textarea "Adobe management performs an annual risk assessment. Results from risk assessme…"
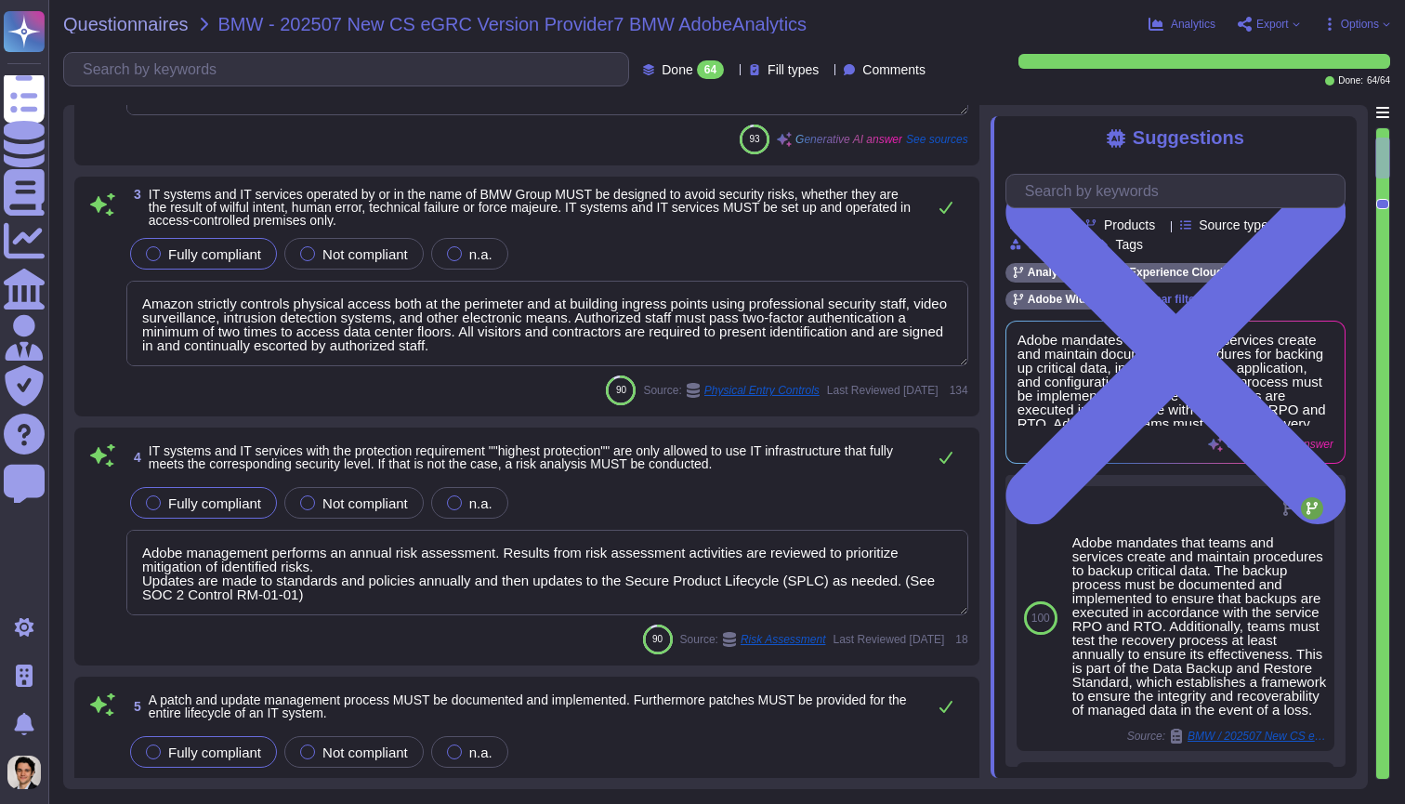
type textarea "For more details, please refer to the Cryptography Standard and Key Management …"
type textarea "Adobe complies with all applicable privacy and data security laws and regulatio…"
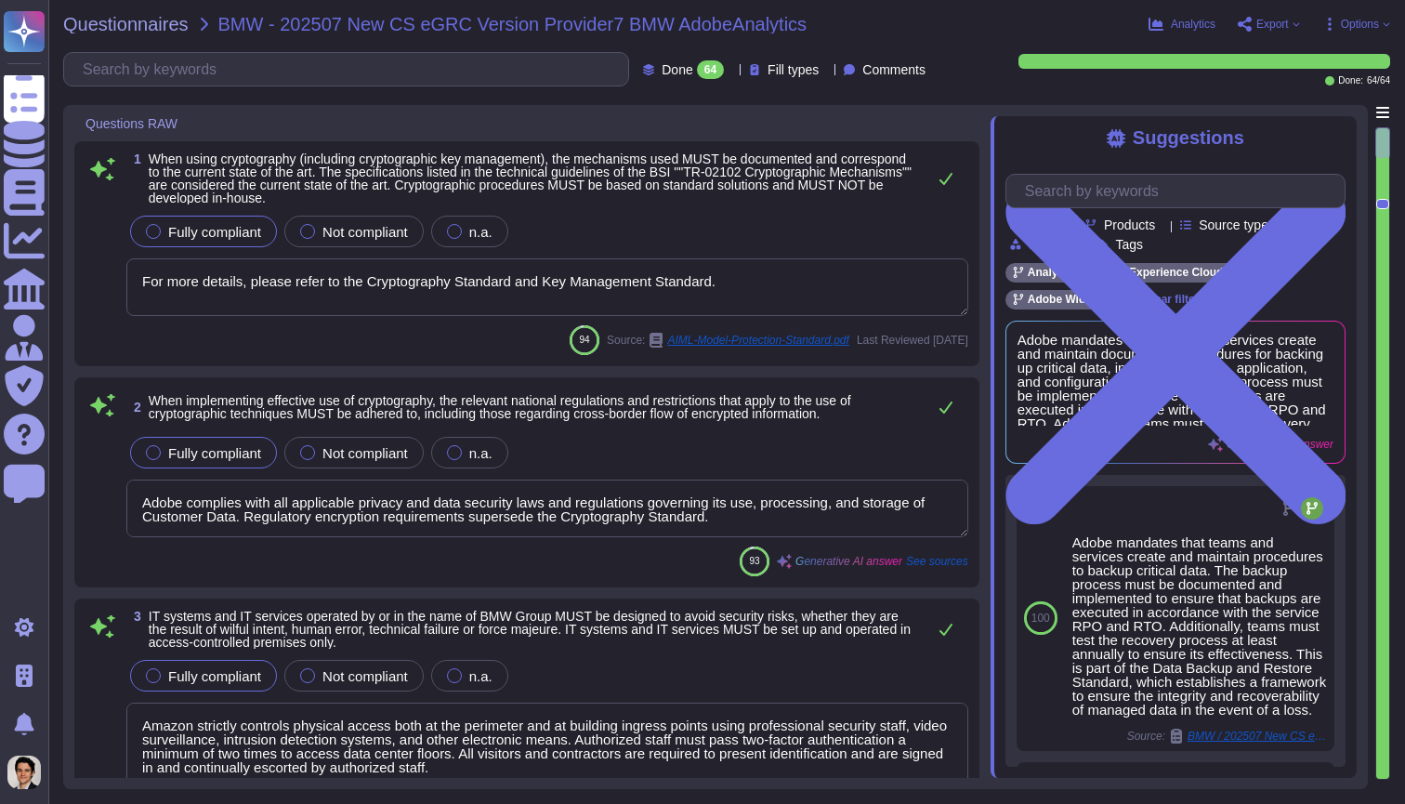
scroll to position [0, 0]
